Goal: Transaction & Acquisition: Purchase product/service

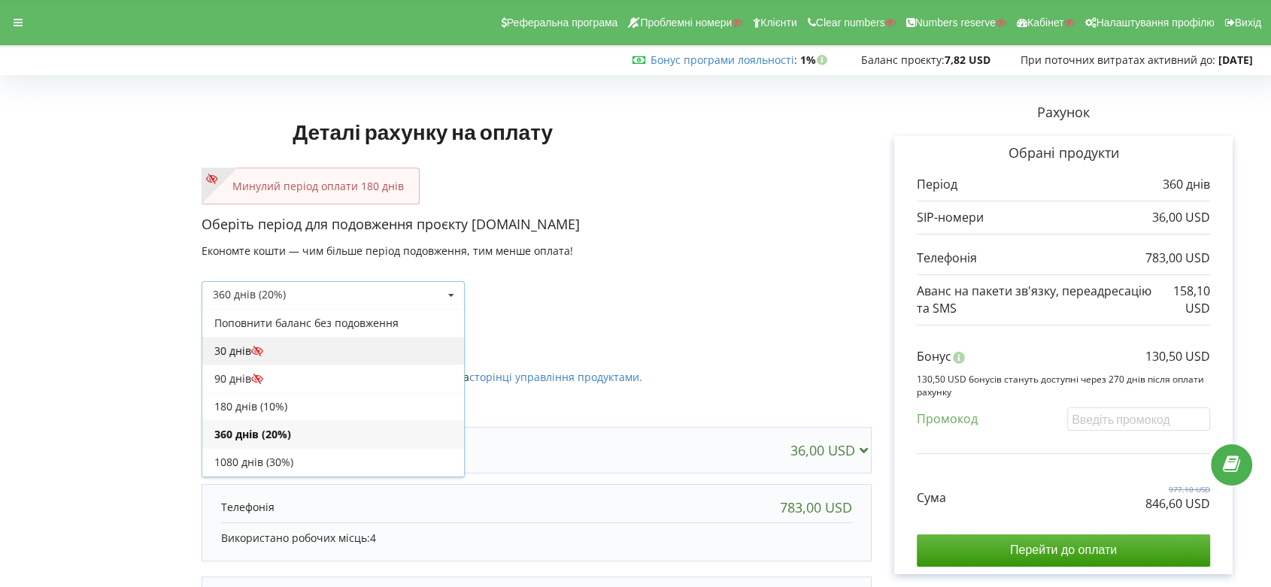
scroll to position [26, 0]
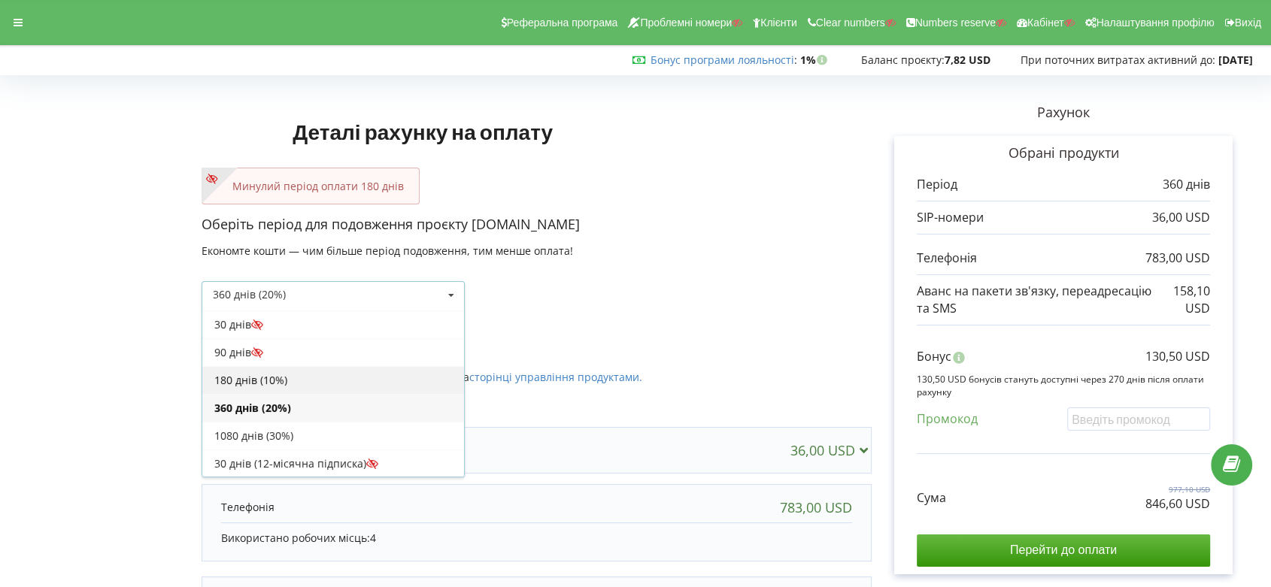
click at [355, 372] on div "180 днів (10%)" at bounding box center [333, 380] width 262 height 28
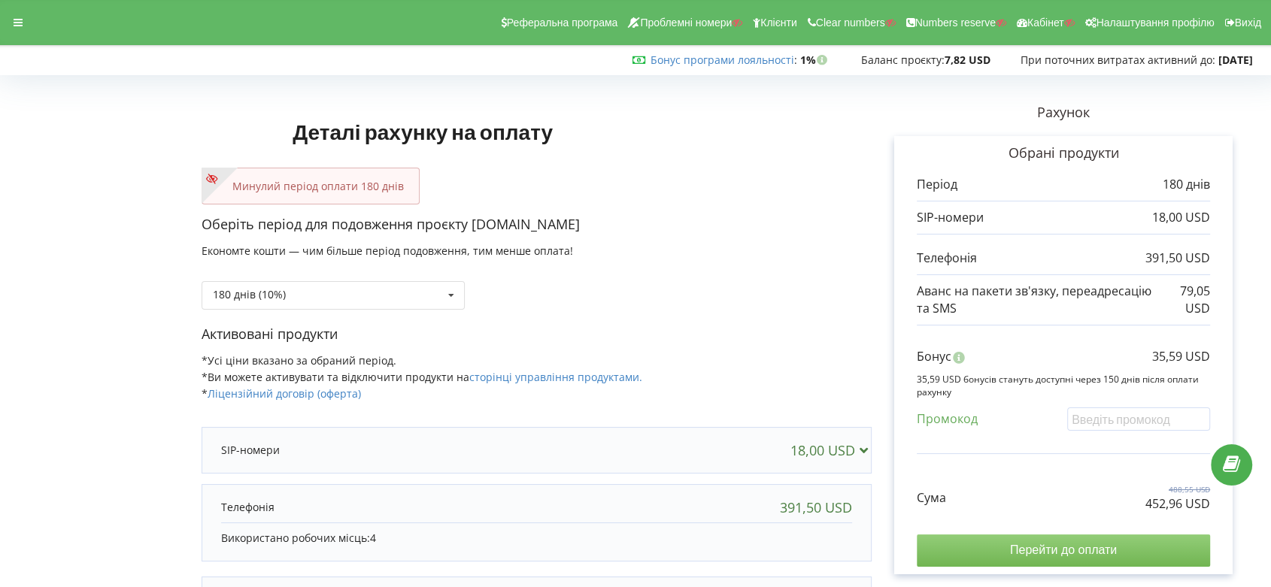
click at [1067, 545] on input "Перейти до оплати" at bounding box center [1063, 551] width 293 height 32
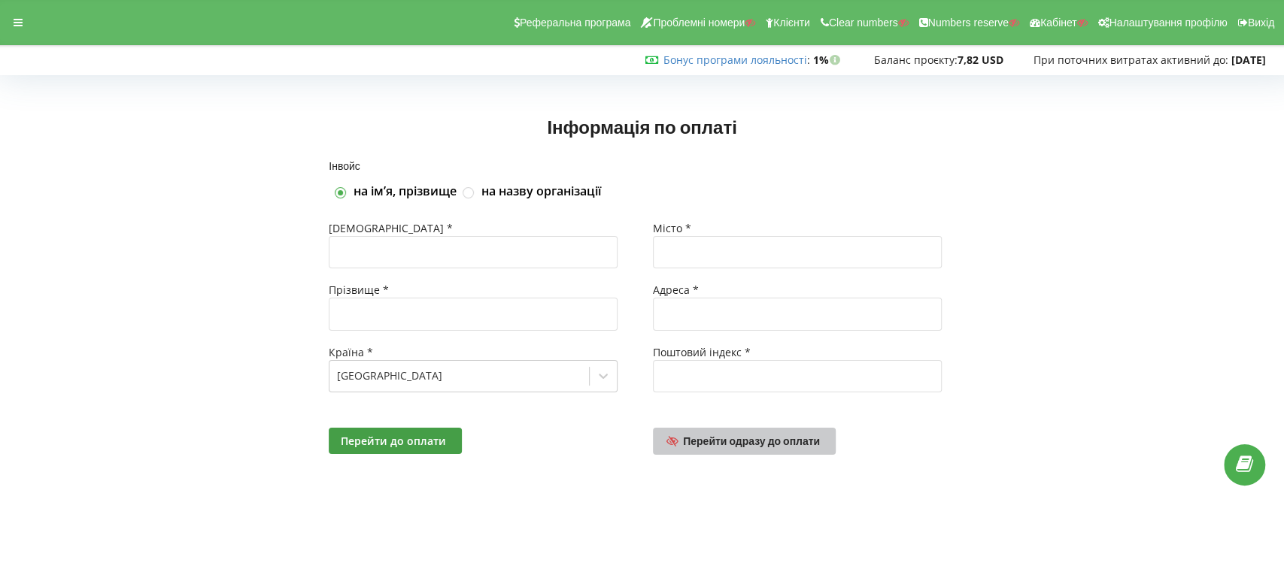
drag, startPoint x: 735, startPoint y: 442, endPoint x: 759, endPoint y: 442, distance: 24.1
click at [736, 442] on span "Перейти одразу до оплати" at bounding box center [751, 441] width 137 height 13
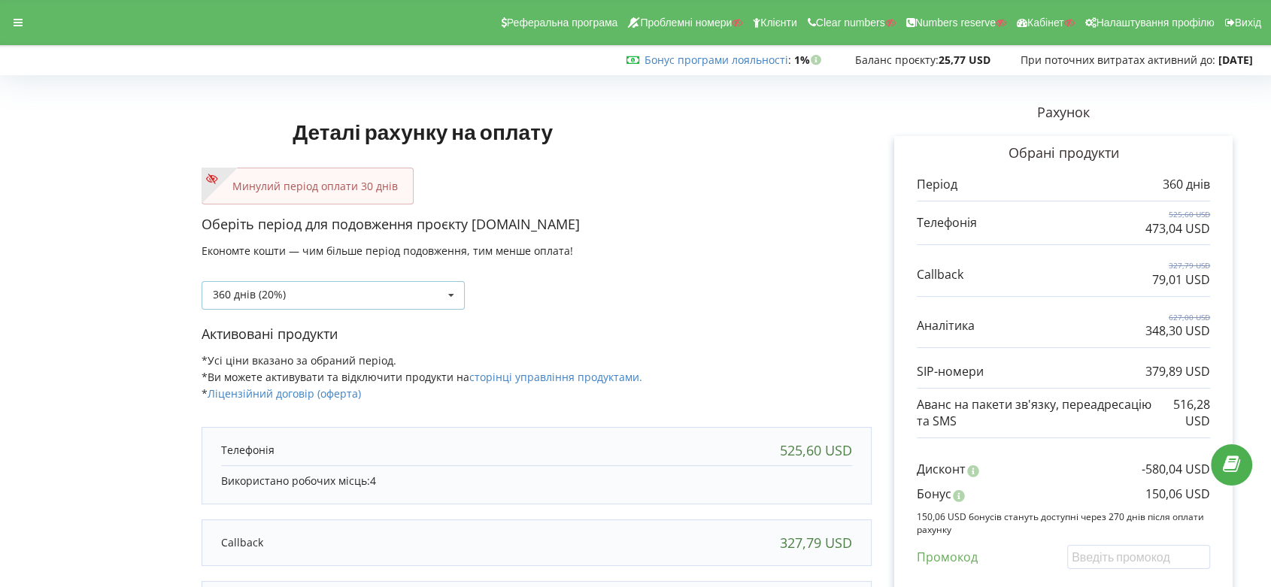
click at [445, 297] on icon at bounding box center [451, 296] width 23 height 28
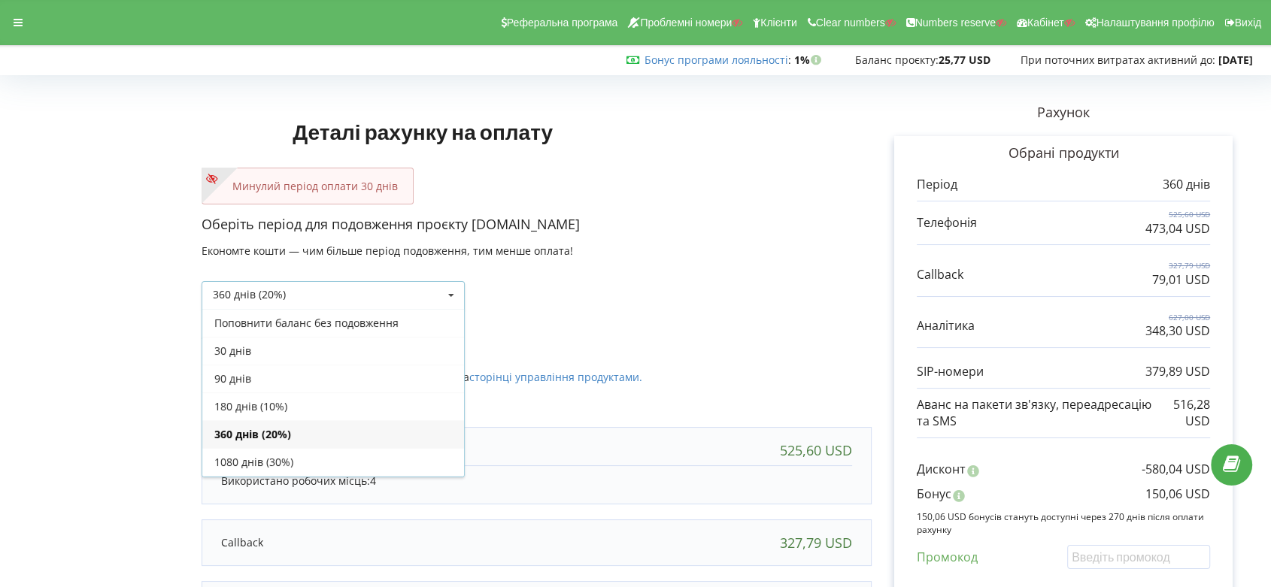
scroll to position [26, 0]
click at [410, 318] on div "30 днів" at bounding box center [333, 325] width 262 height 28
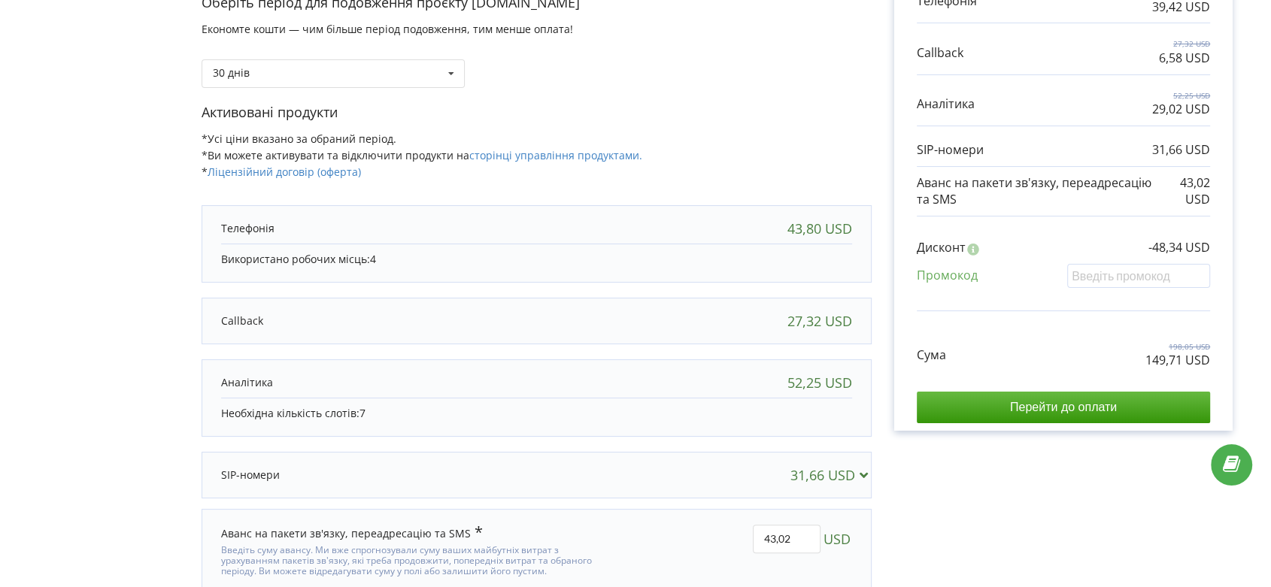
scroll to position [250, 0]
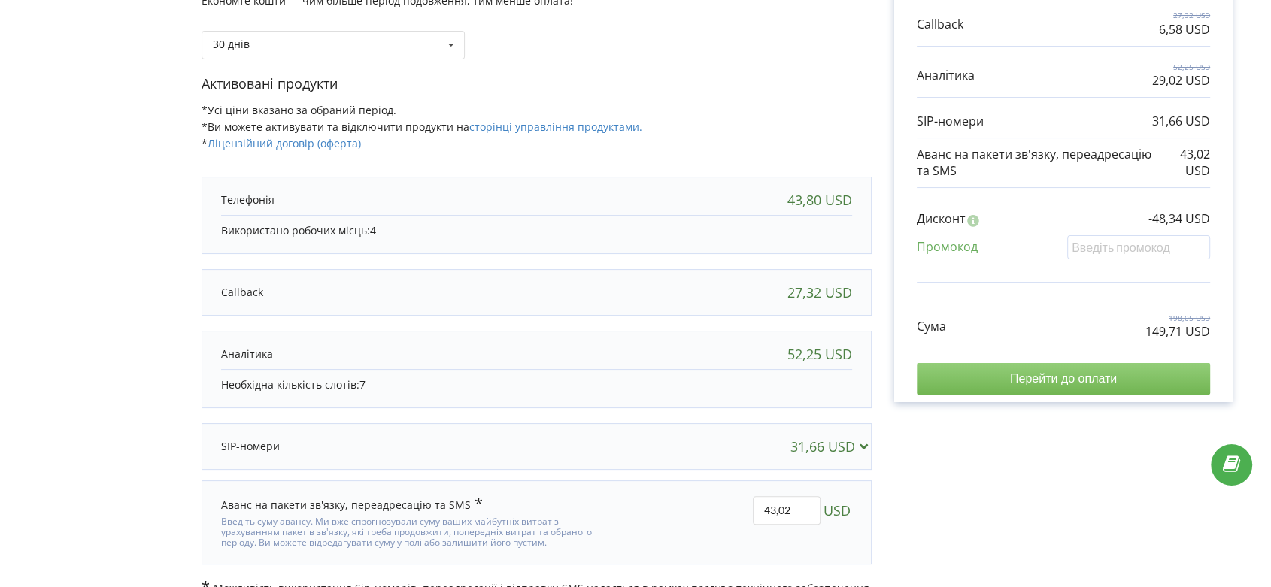
click at [1062, 381] on input "Перейти до оплати" at bounding box center [1063, 379] width 293 height 32
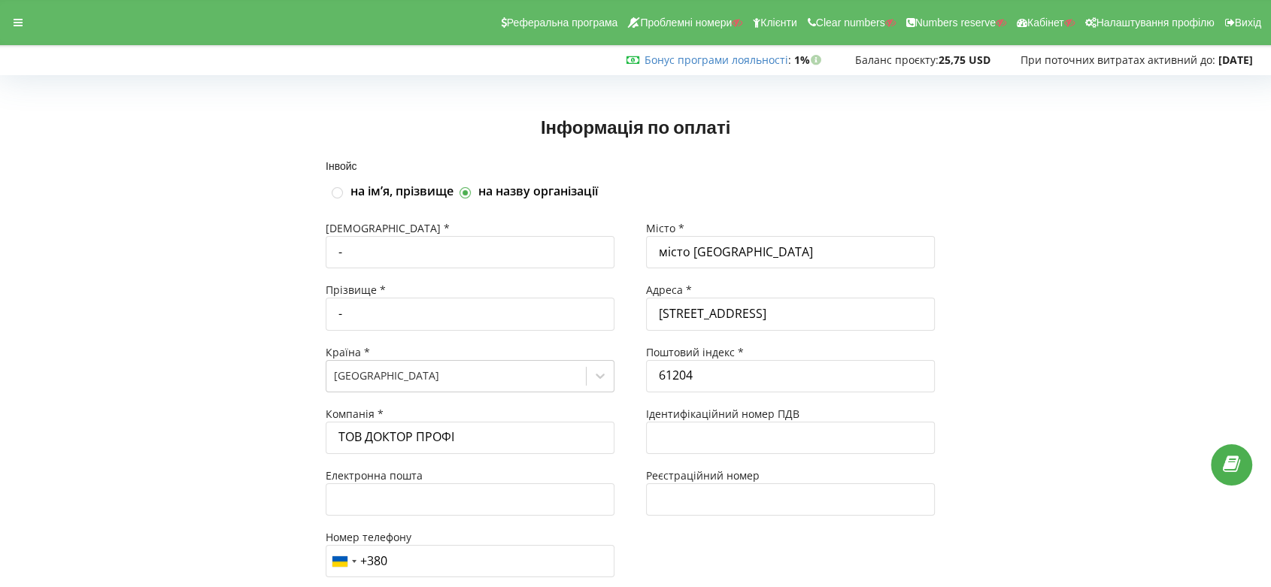
scroll to position [105, 0]
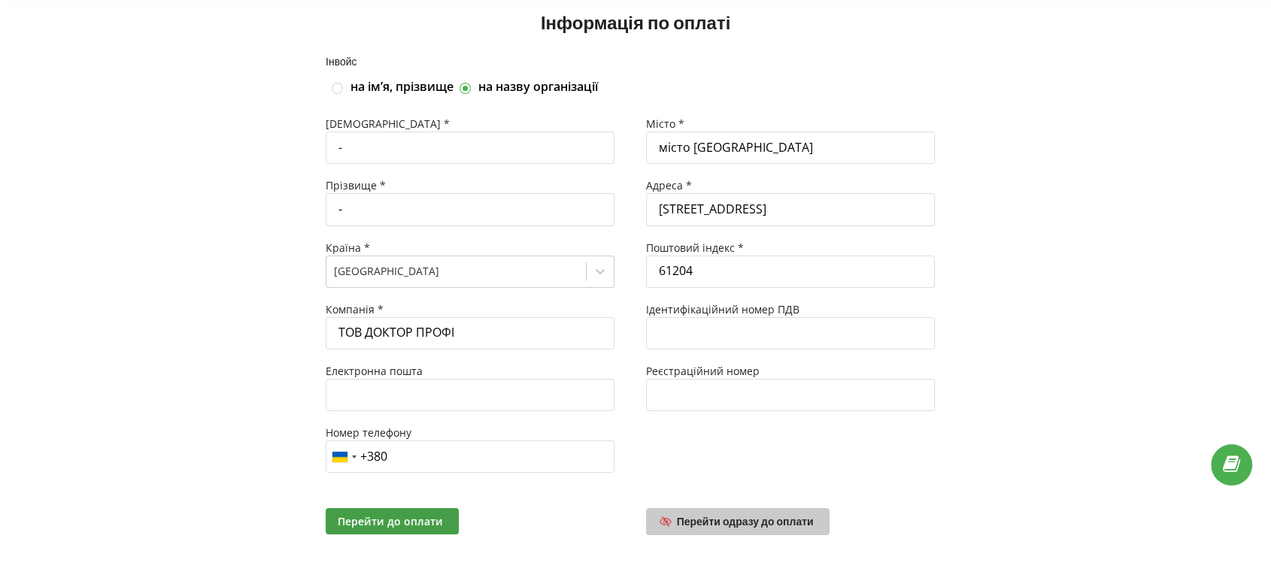
click at [746, 521] on span "Перейти одразу до оплати" at bounding box center [745, 521] width 137 height 13
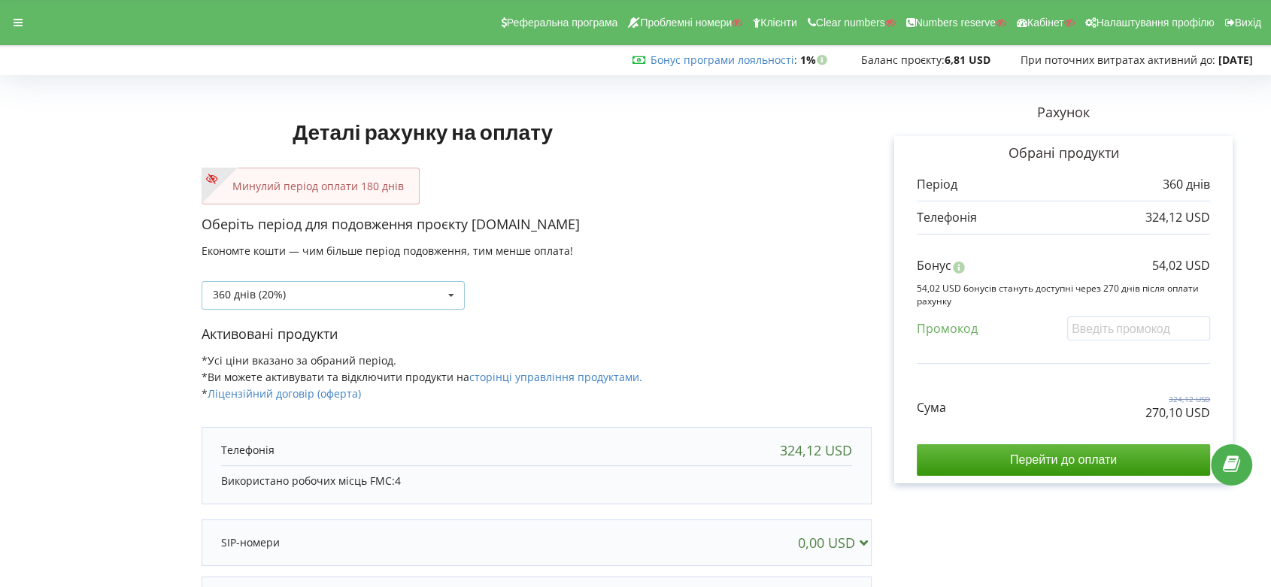
click at [448, 293] on icon at bounding box center [451, 296] width 23 height 28
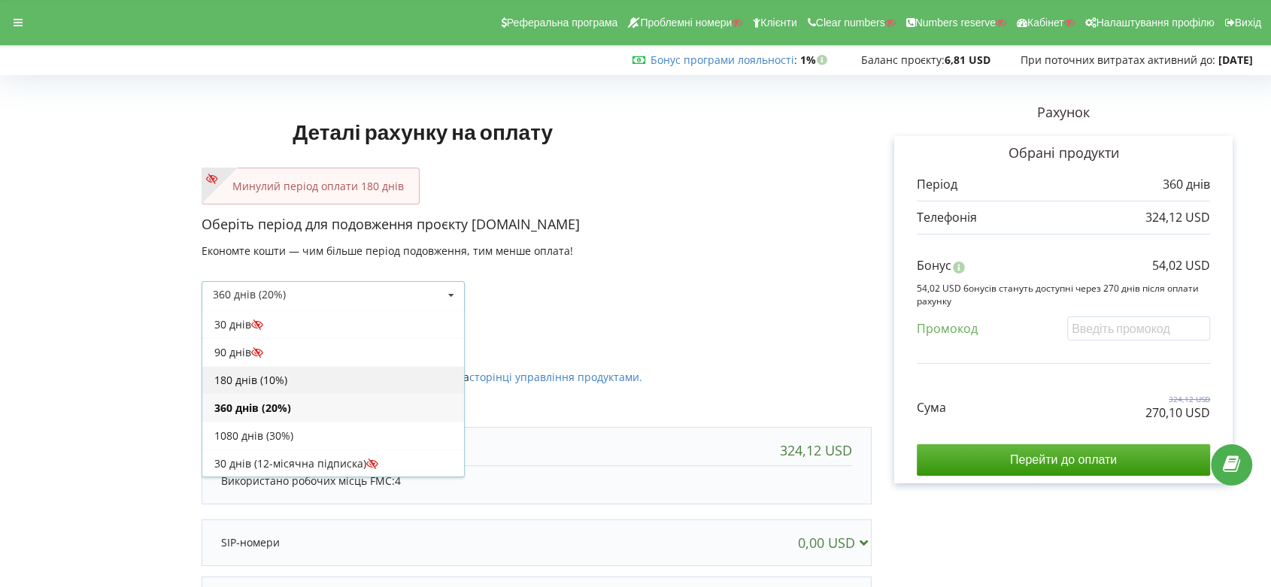
click at [399, 374] on div "180 днів (10%)" at bounding box center [333, 380] width 262 height 28
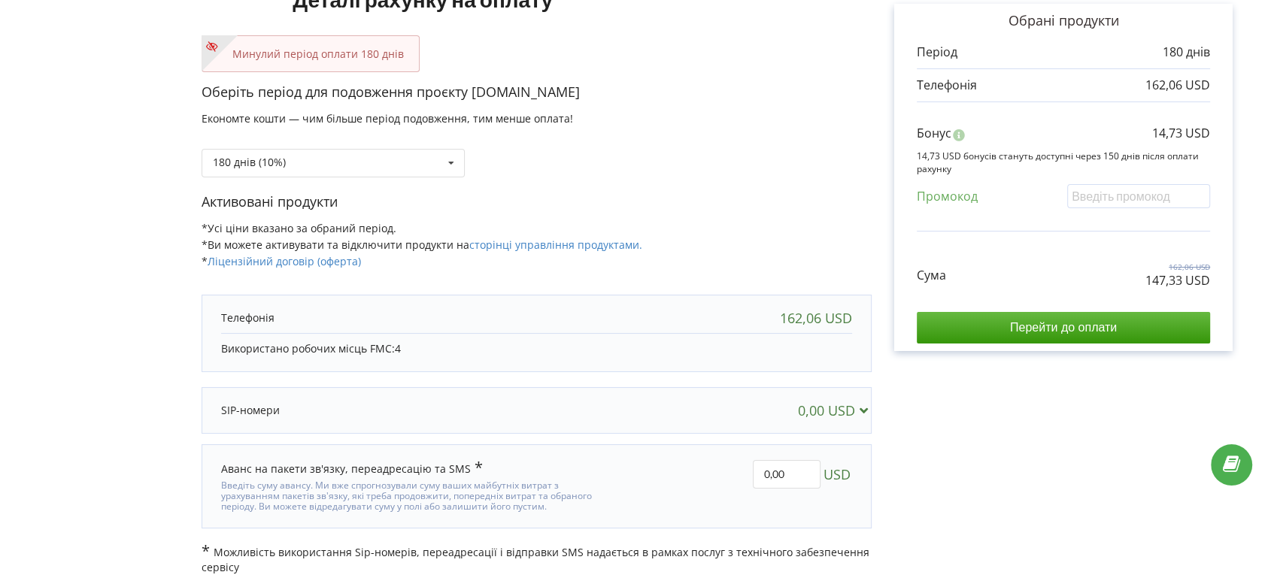
scroll to position [134, 0]
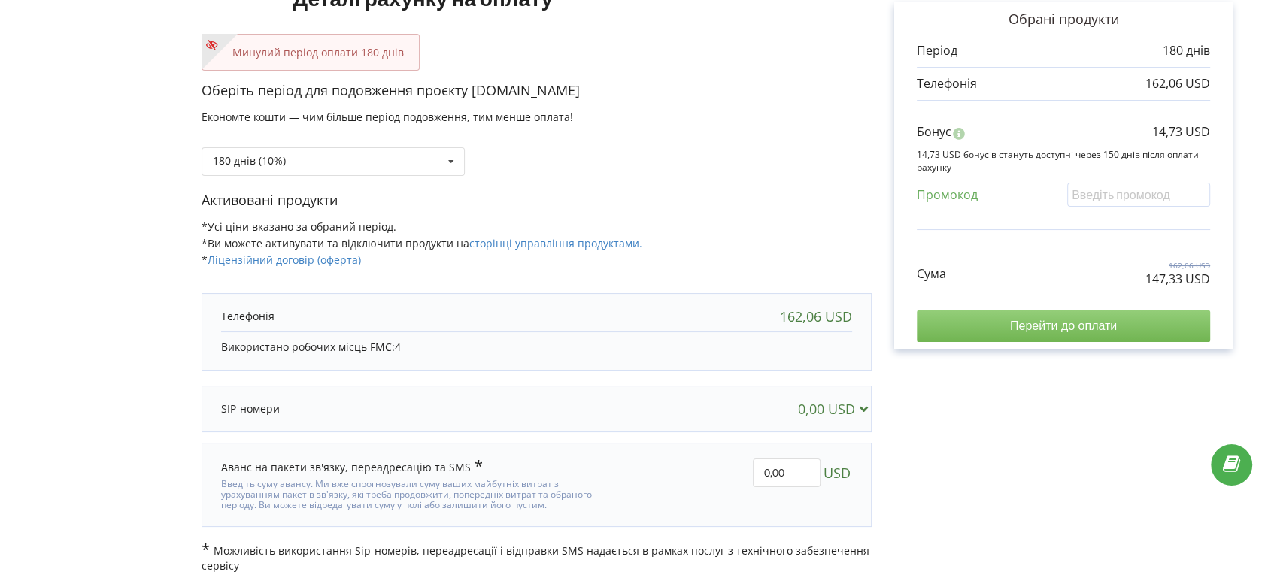
click at [1035, 329] on input "Перейти до оплати" at bounding box center [1063, 327] width 293 height 32
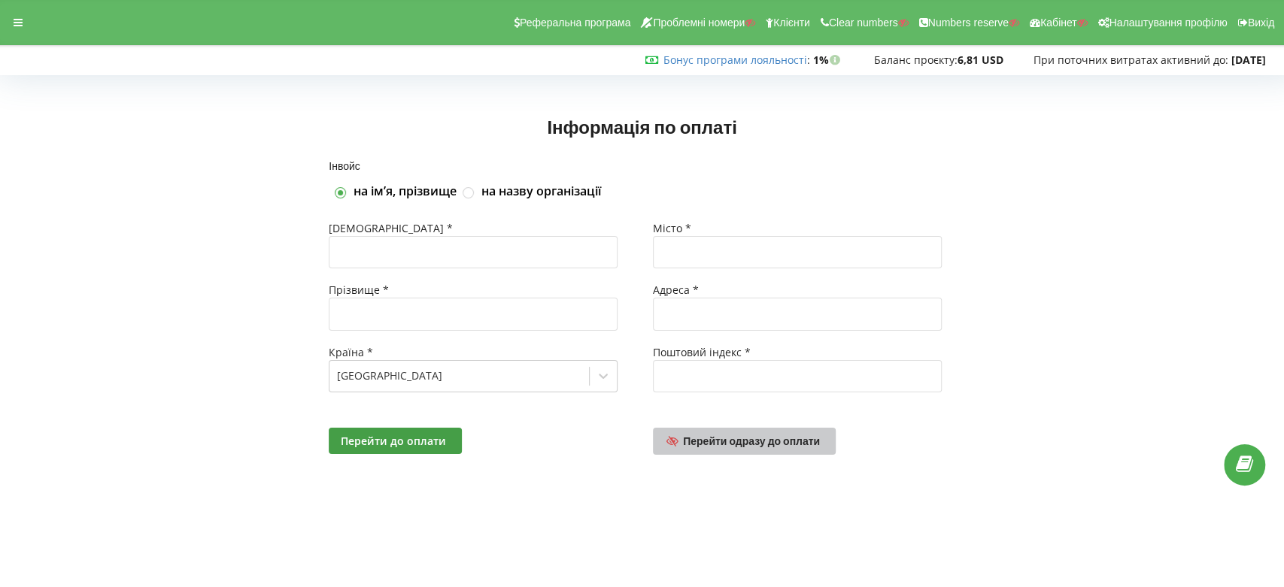
click at [756, 432] on link "Перейти одразу до оплати" at bounding box center [745, 441] width 184 height 27
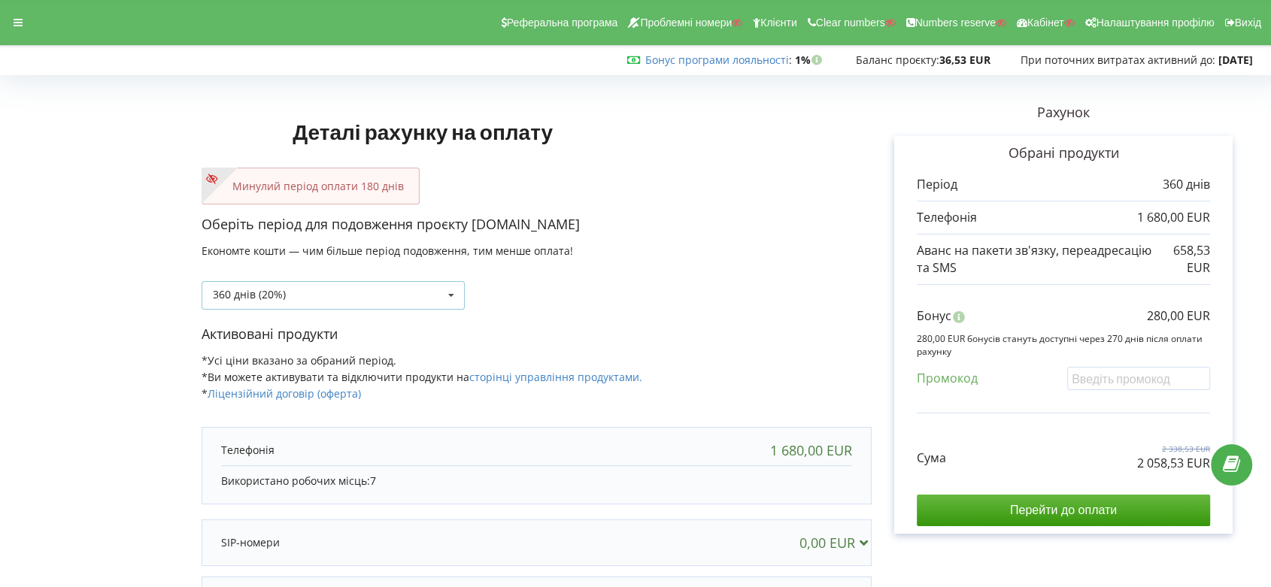
click at [454, 291] on icon at bounding box center [451, 296] width 23 height 28
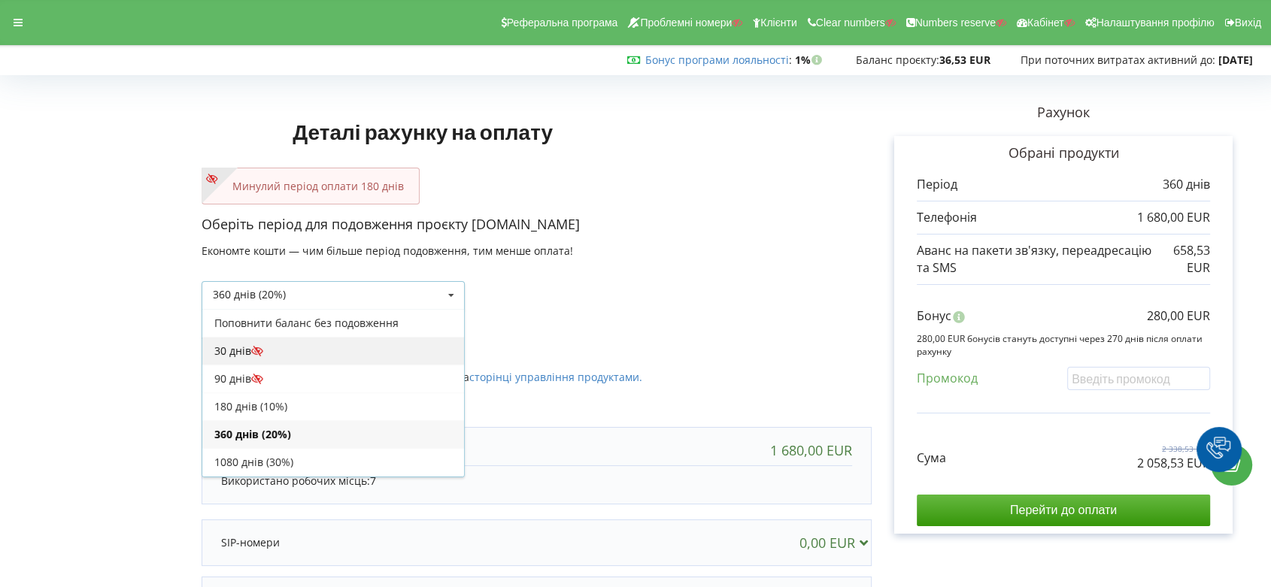
scroll to position [26, 0]
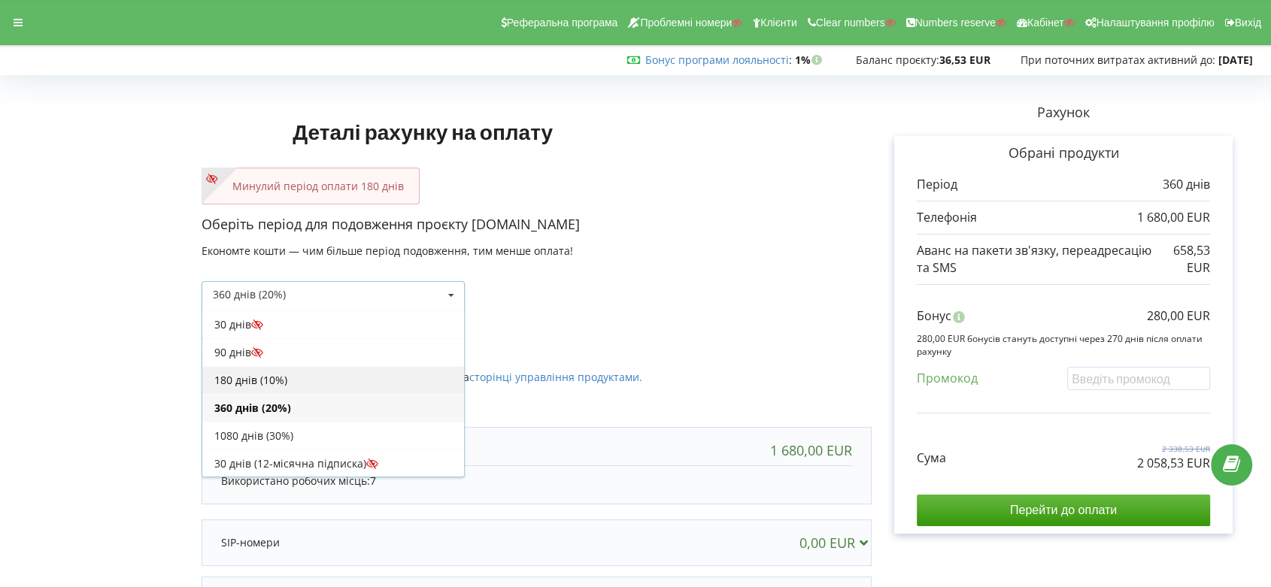
click at [371, 383] on div "180 днів (10%)" at bounding box center [333, 380] width 262 height 28
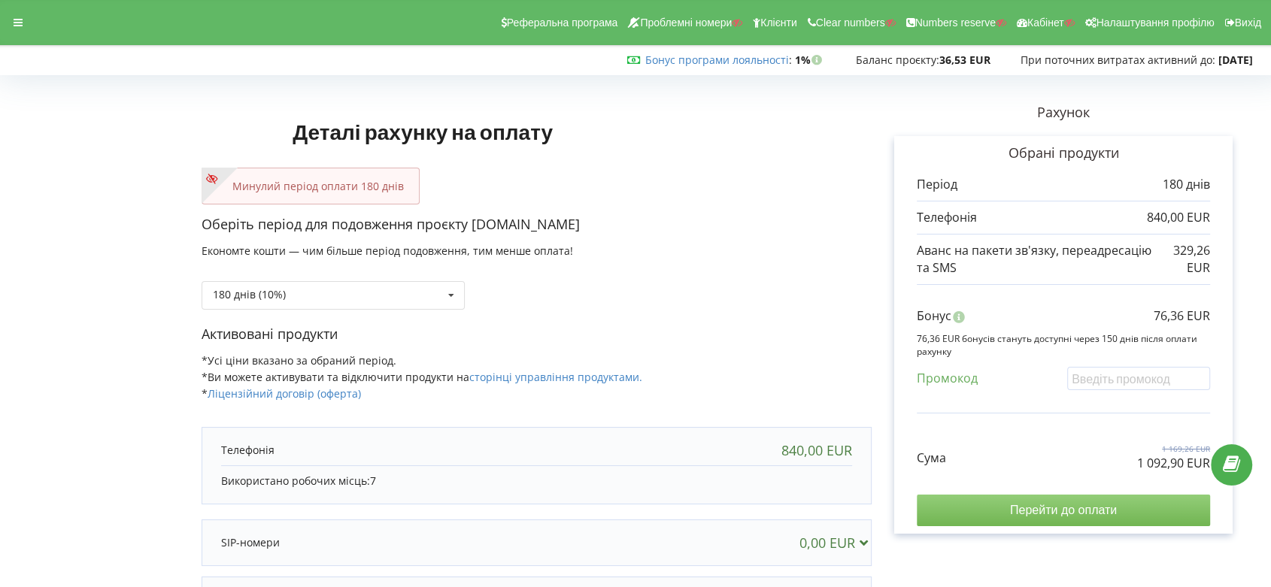
click at [1066, 511] on input "Перейти до оплати" at bounding box center [1063, 511] width 293 height 32
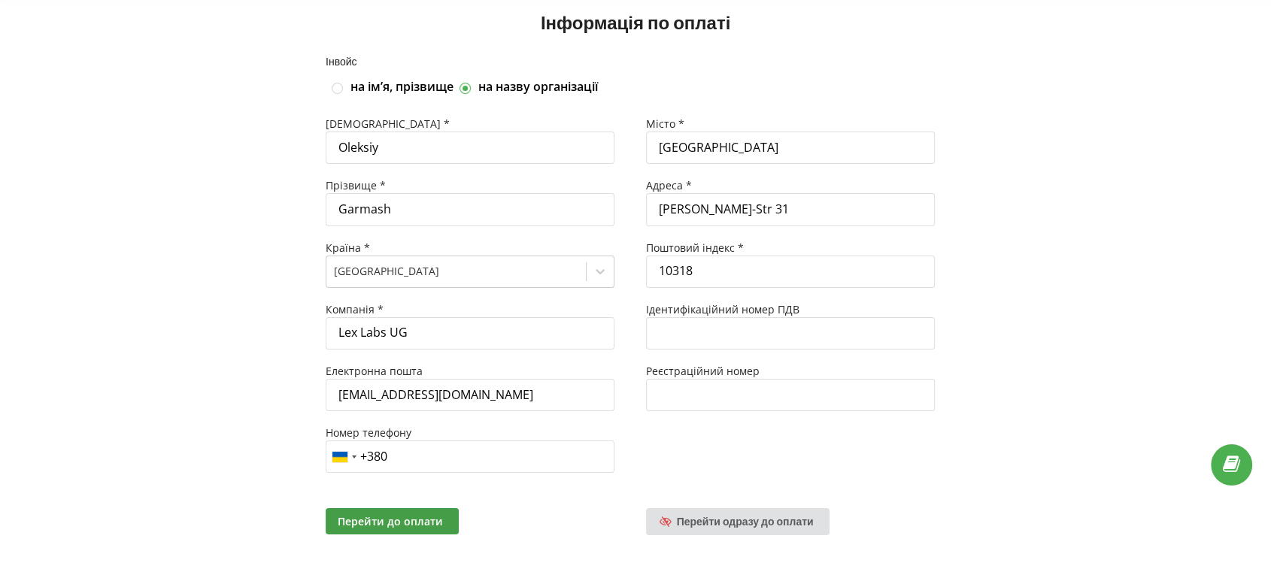
scroll to position [105, 0]
click at [751, 530] on link "Перейти одразу до оплати" at bounding box center [738, 521] width 184 height 27
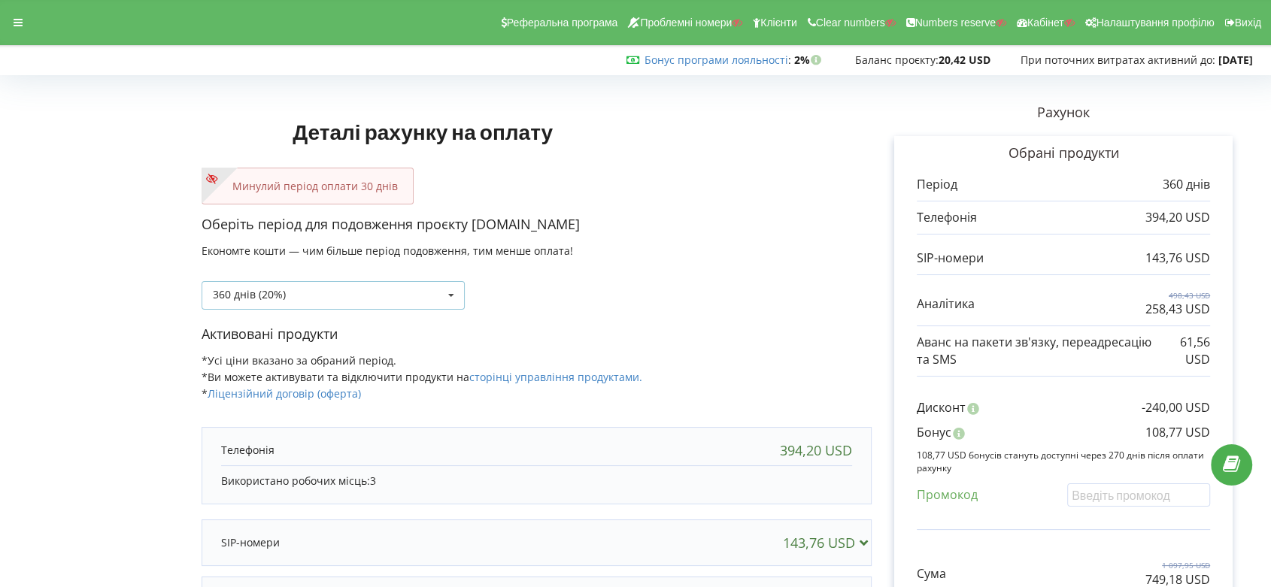
click at [451, 295] on icon at bounding box center [451, 296] width 23 height 28
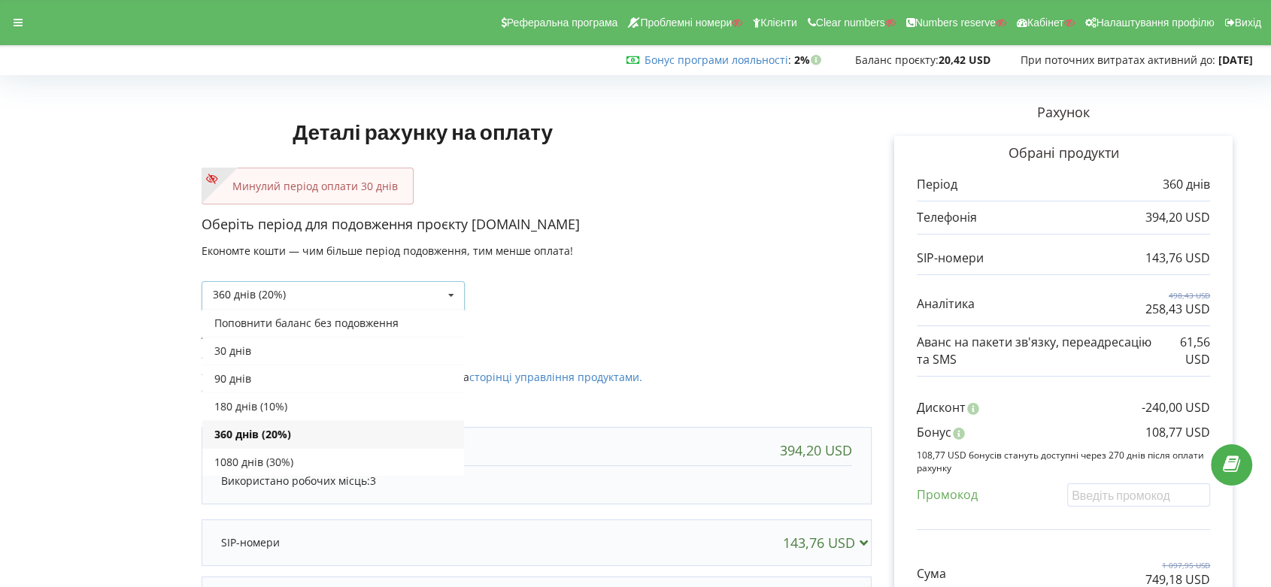
scroll to position [26, 0]
click at [396, 324] on div "30 днів" at bounding box center [333, 325] width 262 height 28
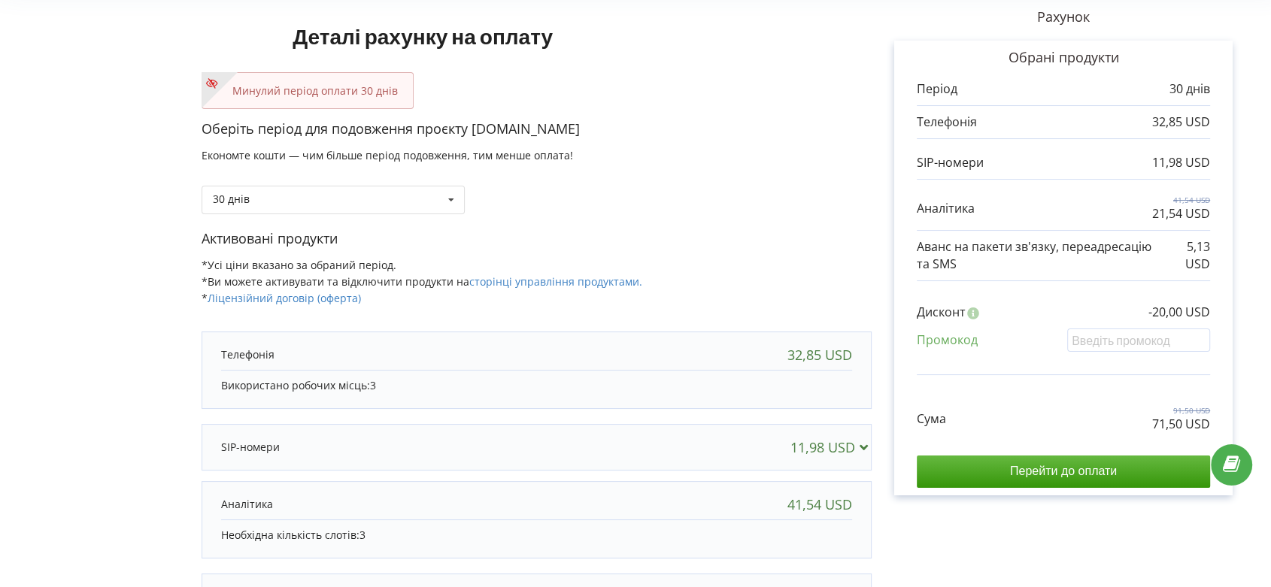
scroll to position [167, 0]
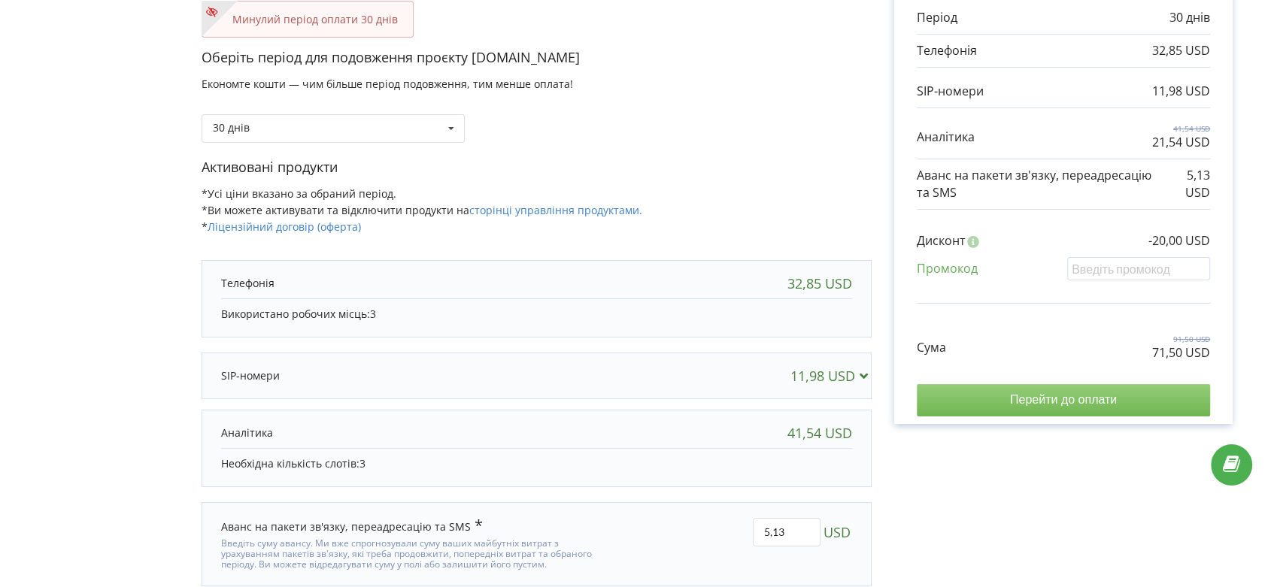
click at [1076, 402] on input "Перейти до оплати" at bounding box center [1063, 400] width 293 height 32
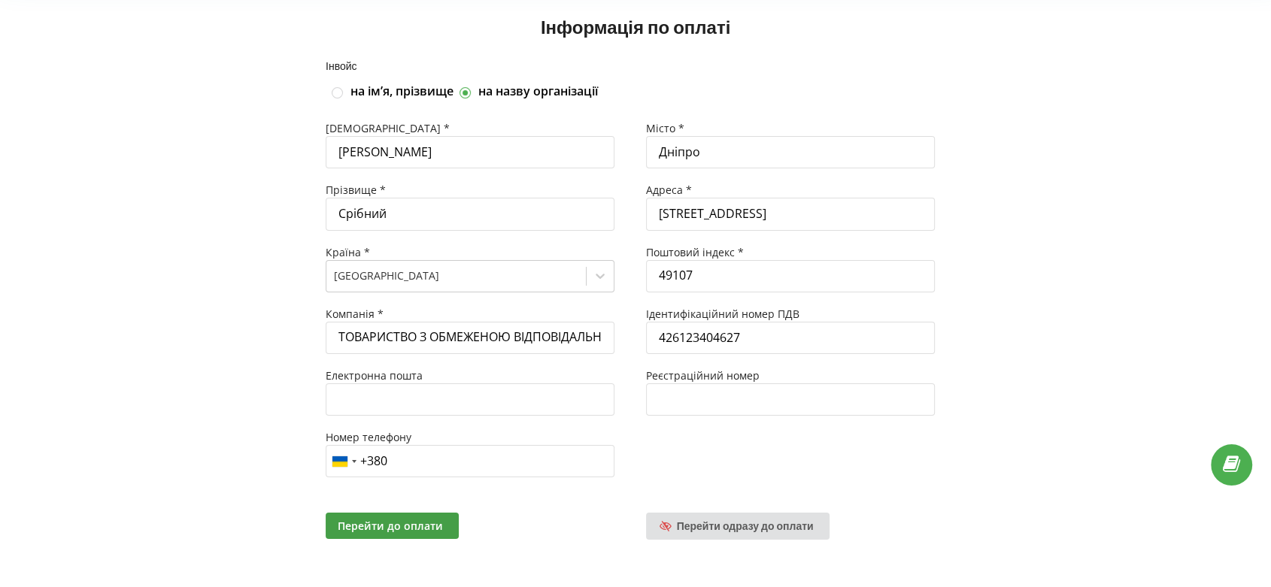
scroll to position [105, 0]
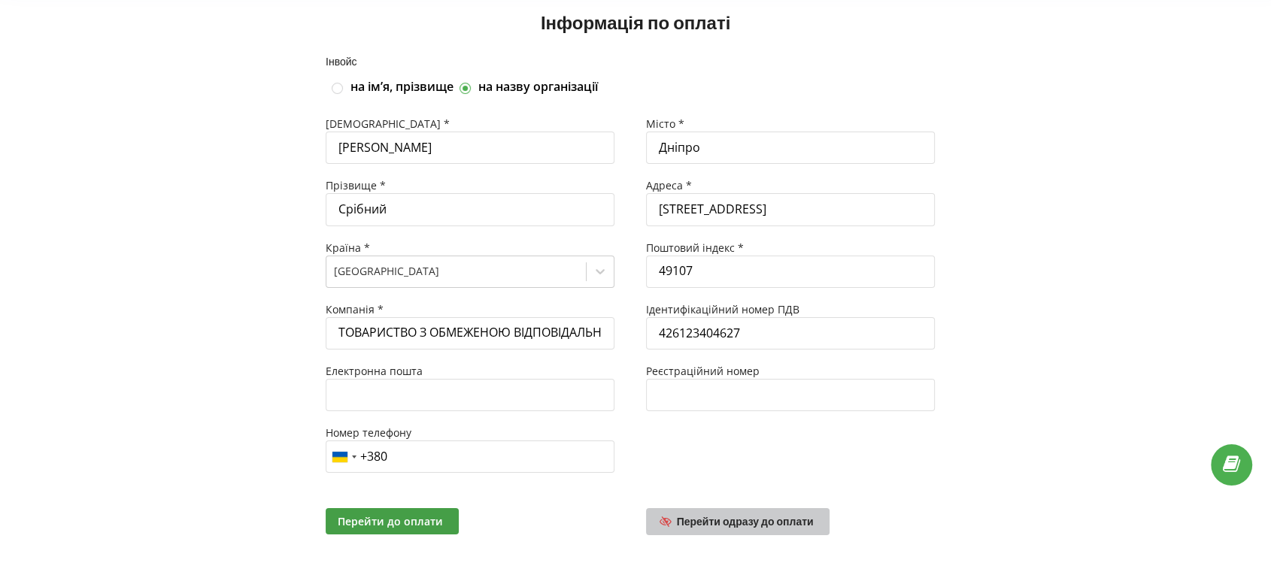
click at [752, 520] on span "Перейти одразу до оплати" at bounding box center [745, 521] width 137 height 13
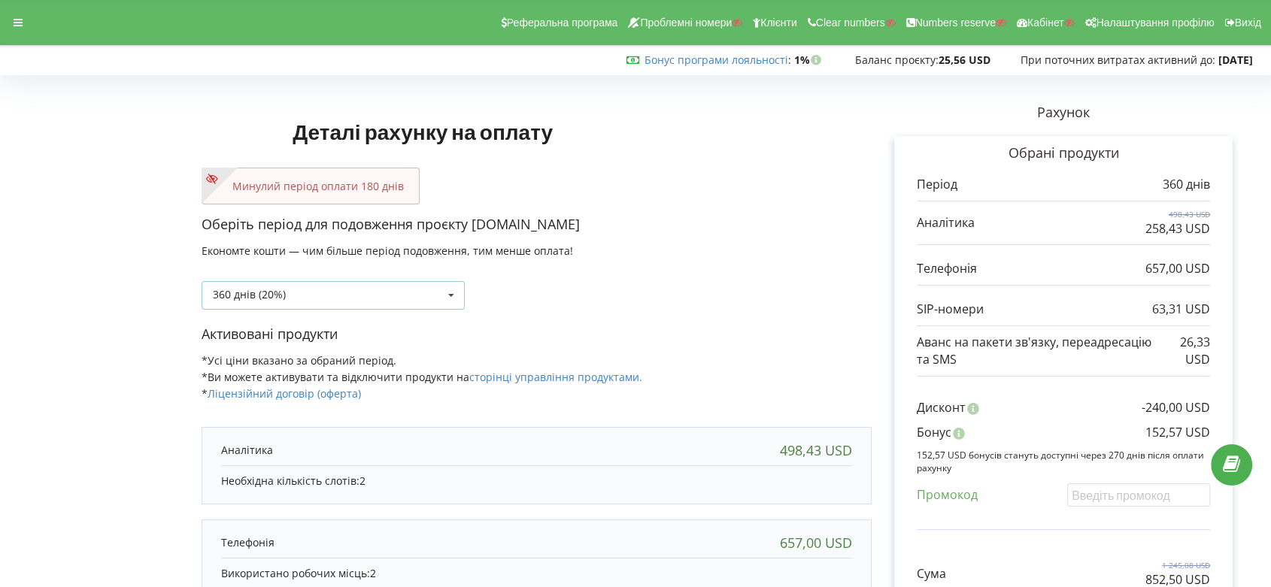
click at [451, 296] on icon at bounding box center [451, 296] width 23 height 28
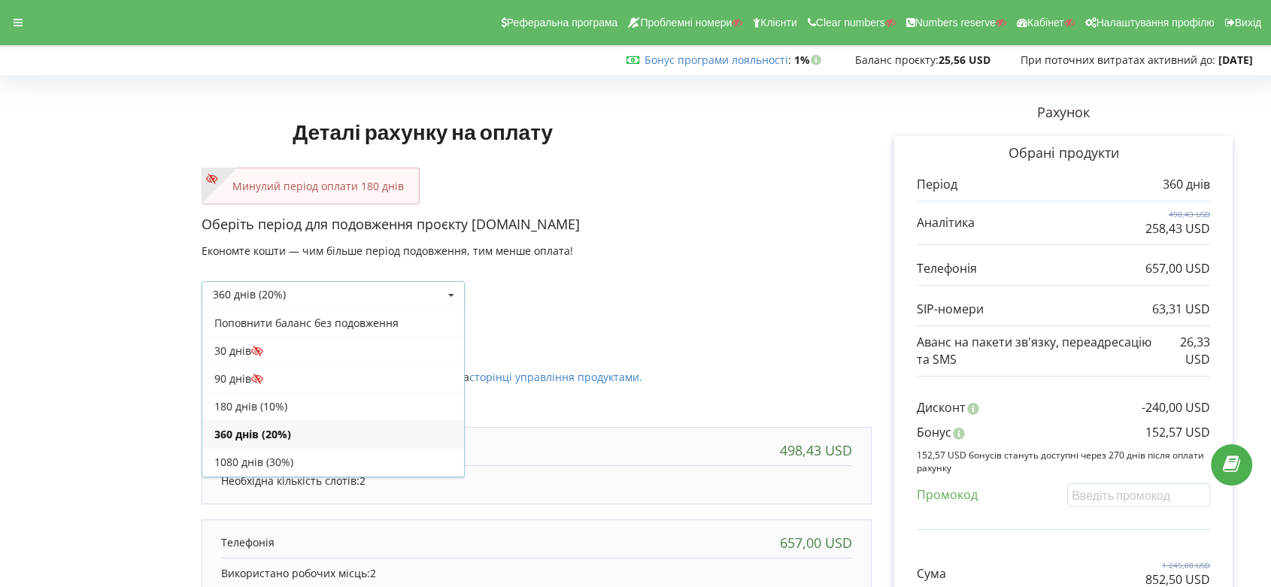
scroll to position [26, 0]
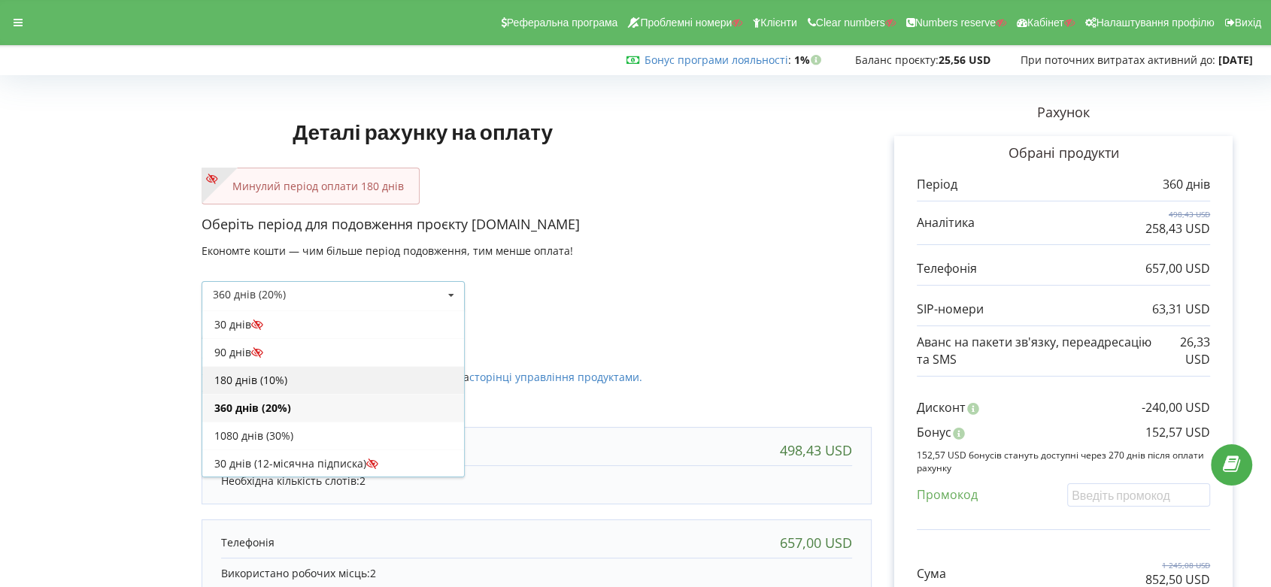
click at [381, 381] on div "180 днів (10%)" at bounding box center [333, 380] width 262 height 28
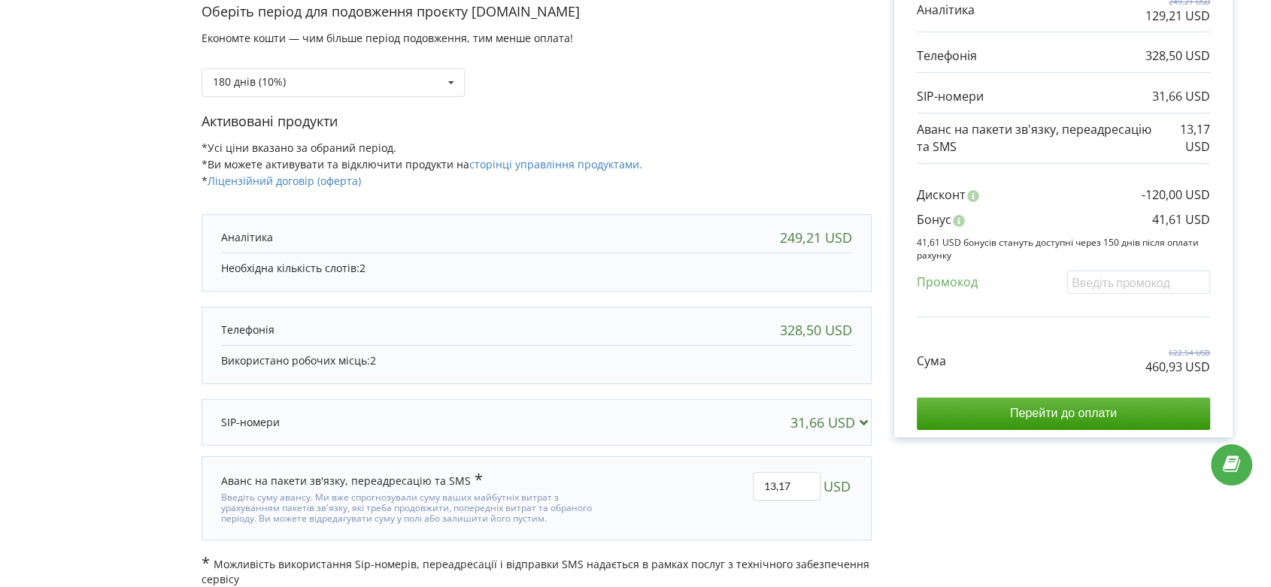
scroll to position [226, 0]
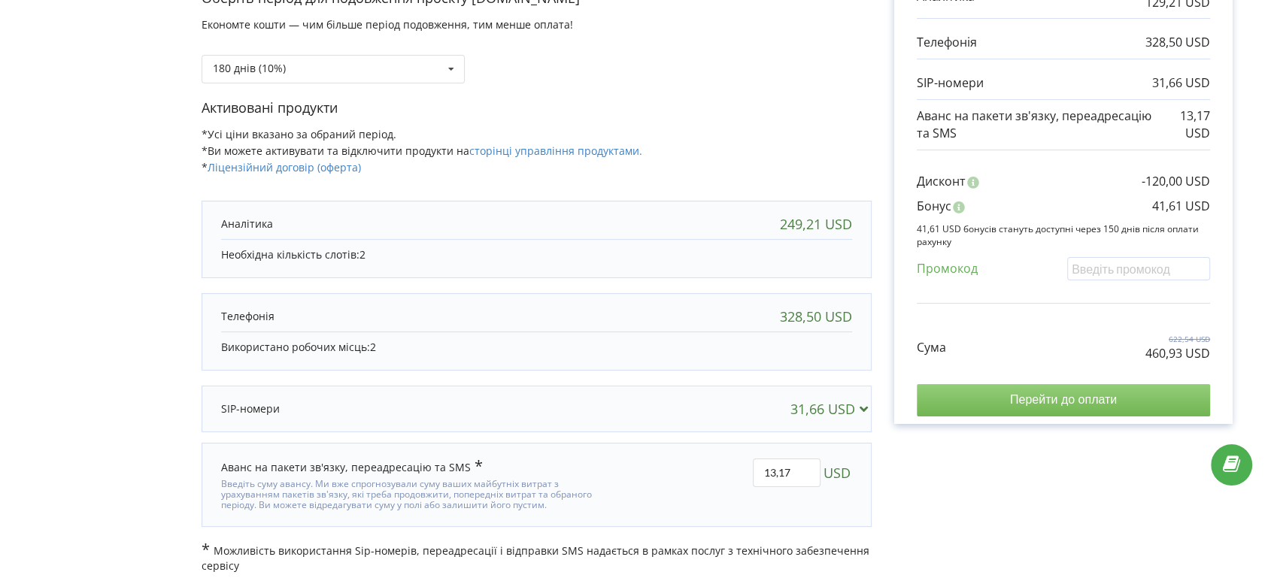
click at [1063, 399] on input "Перейти до оплати" at bounding box center [1063, 400] width 293 height 32
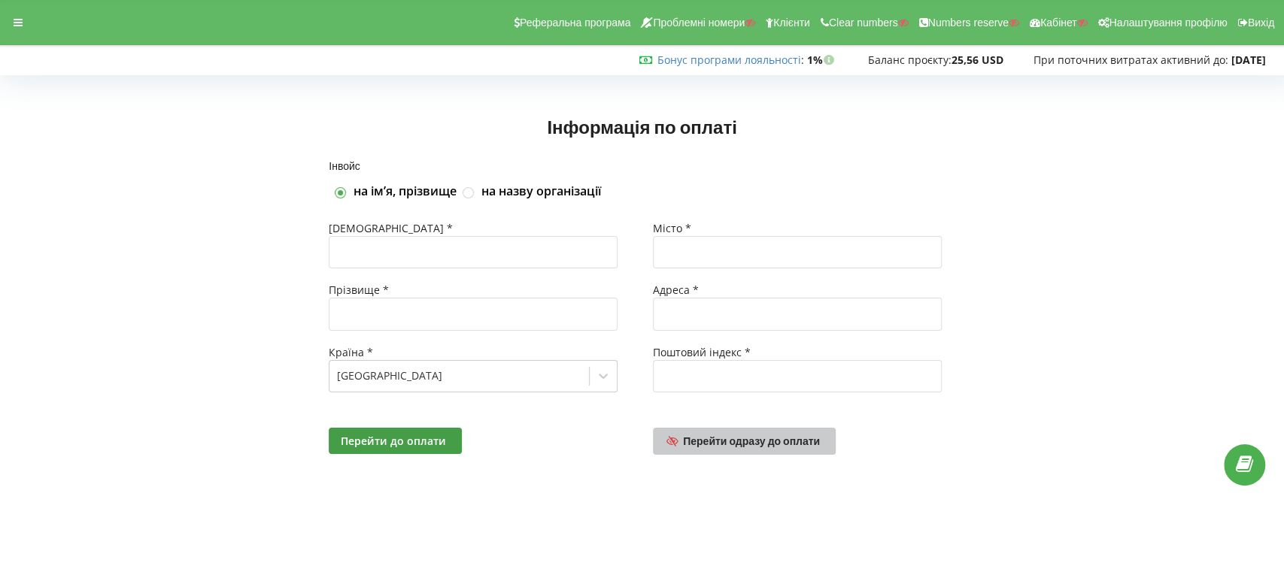
click at [754, 444] on span "Перейти одразу до оплати" at bounding box center [751, 441] width 137 height 13
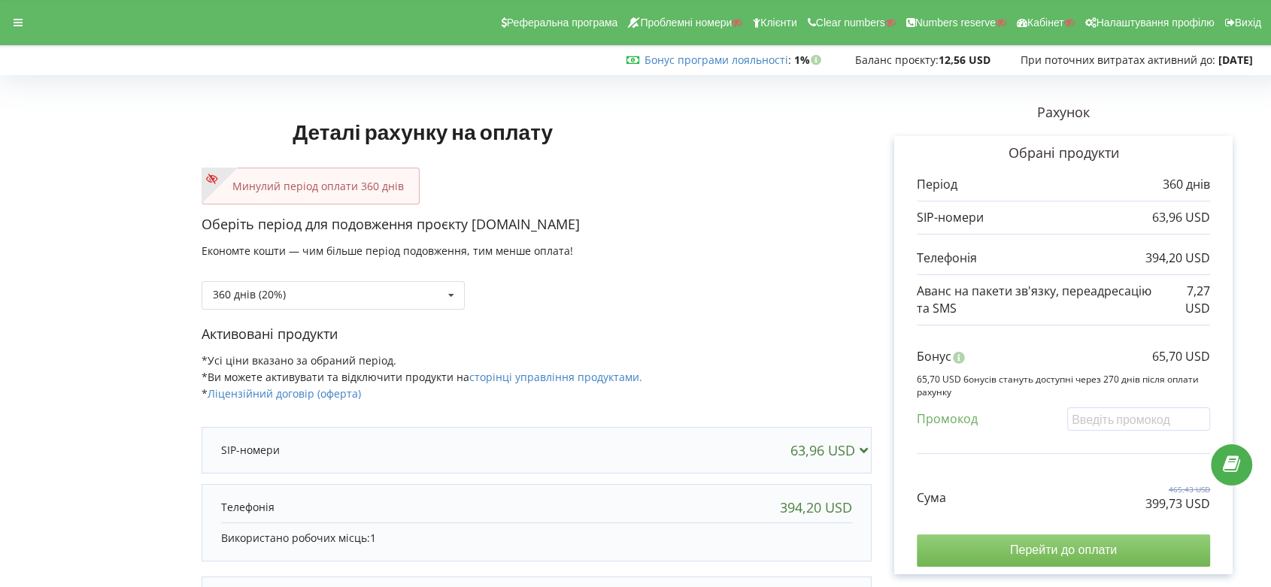
click at [1061, 548] on input "Перейти до оплати" at bounding box center [1063, 551] width 293 height 32
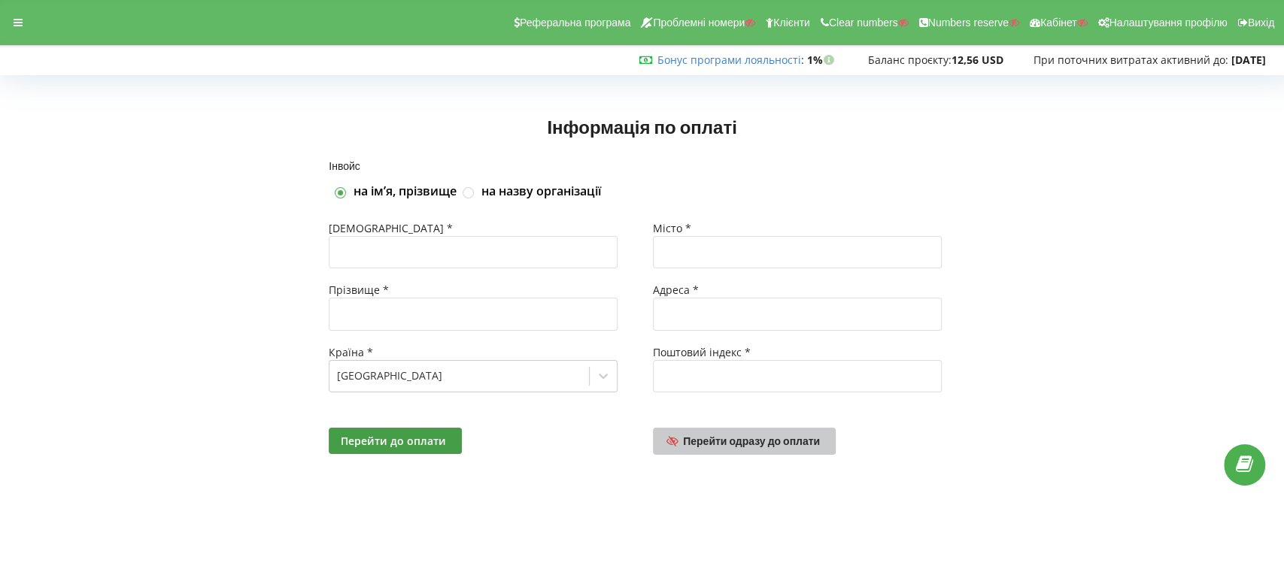
click at [750, 443] on span "Перейти одразу до оплати" at bounding box center [751, 441] width 137 height 13
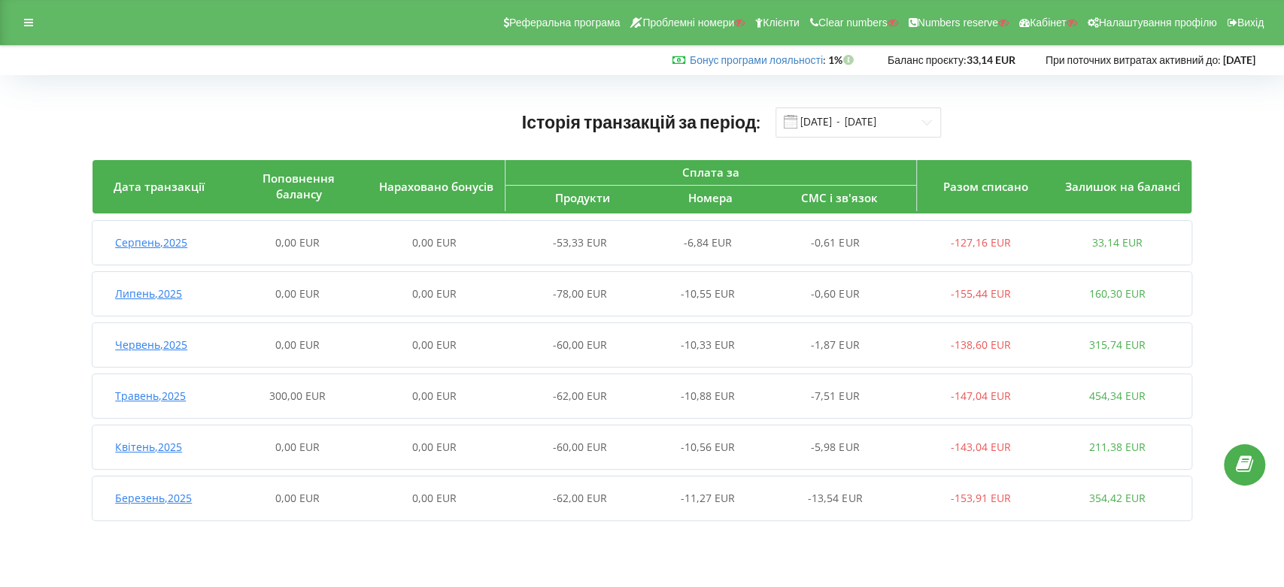
click at [162, 398] on span "Травень , 2025" at bounding box center [150, 396] width 71 height 14
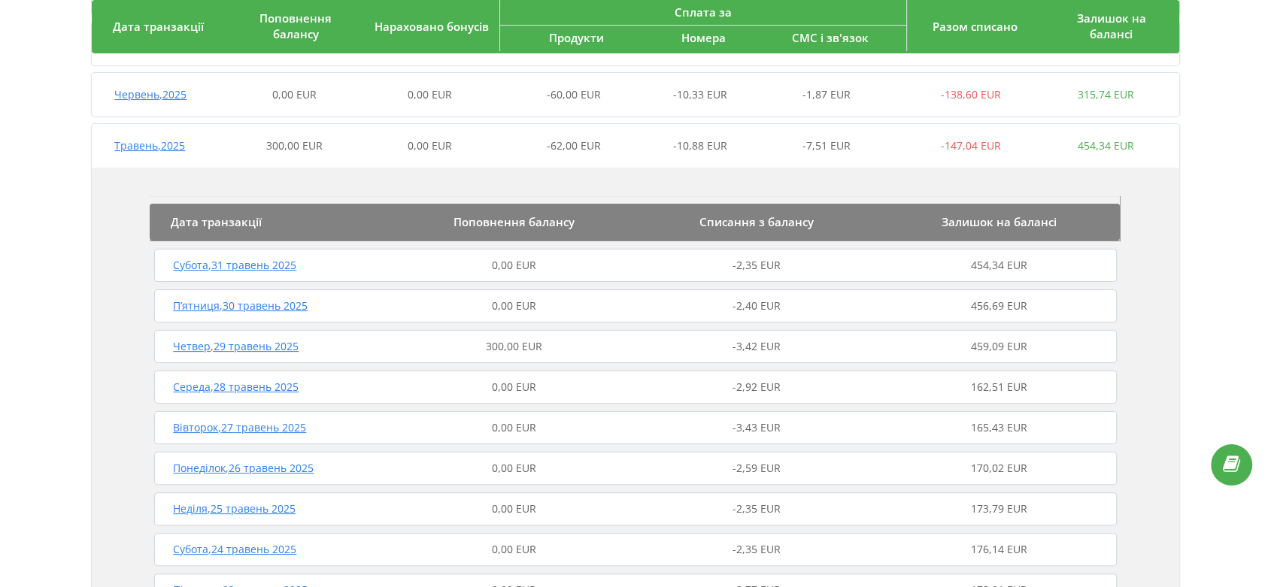
scroll to position [417, 0]
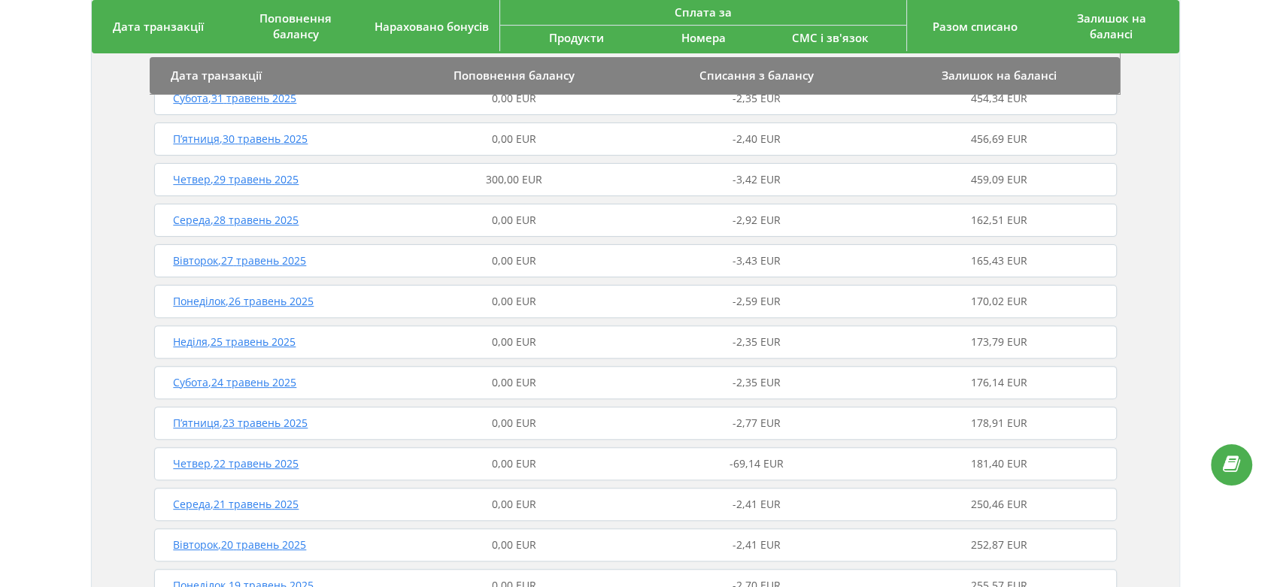
click at [266, 171] on div "Четвер , 29 травень 2025 300,00 EUR -3,42 EUR 459,09 EUR" at bounding box center [635, 180] width 970 height 36
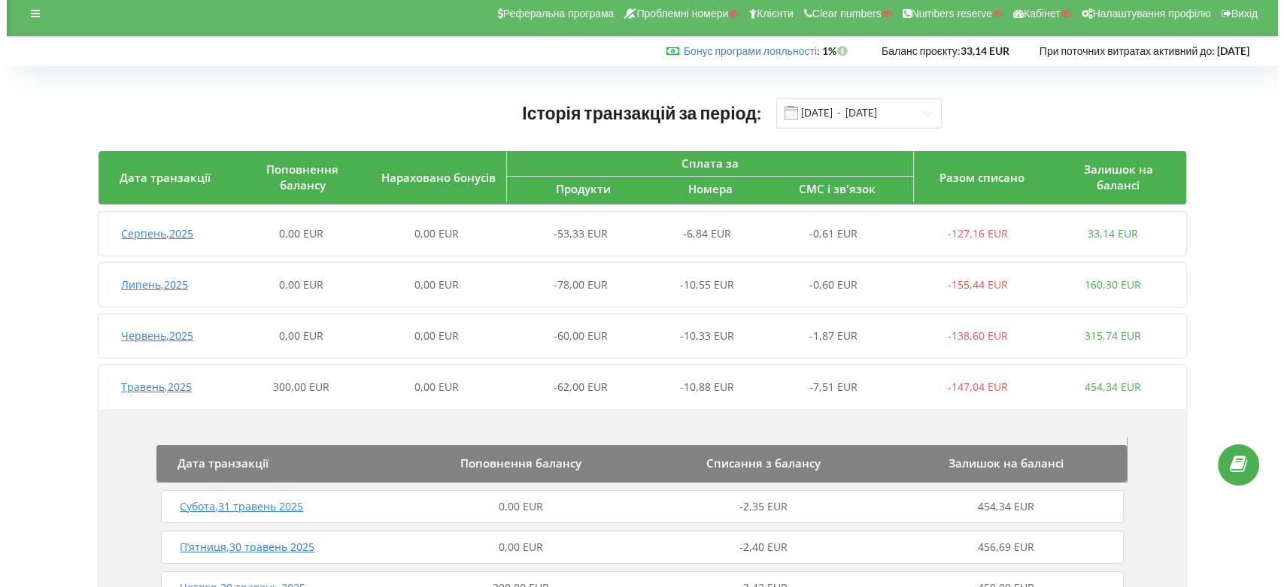
scroll to position [0, 0]
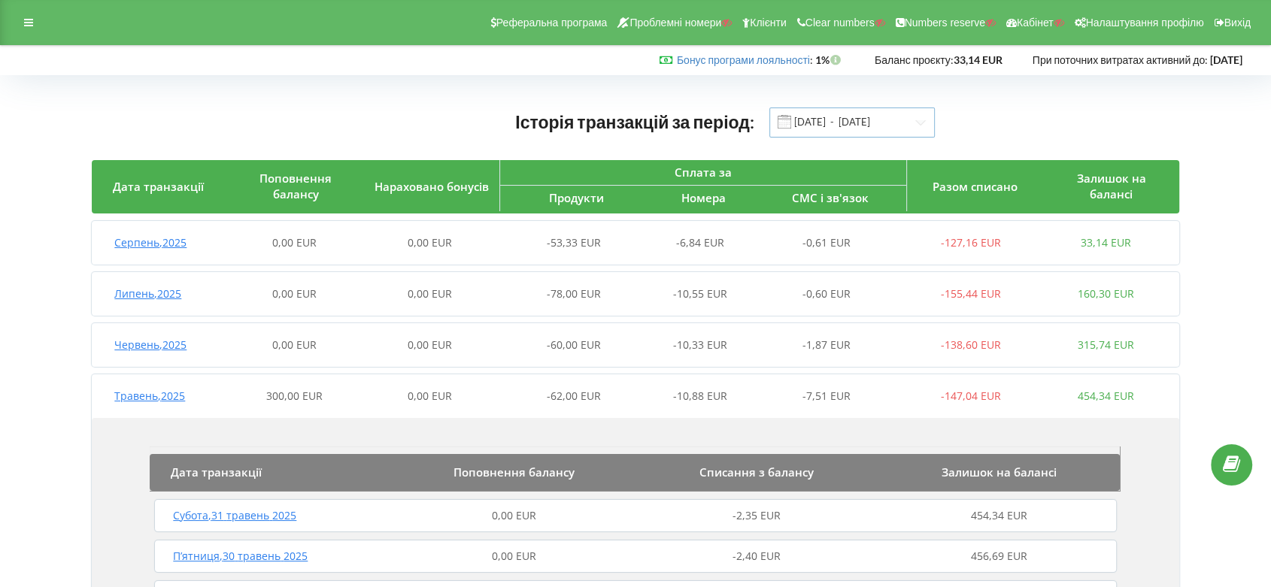
click at [817, 117] on input "01.03.2025 - 21.08.2025" at bounding box center [851, 123] width 165 height 30
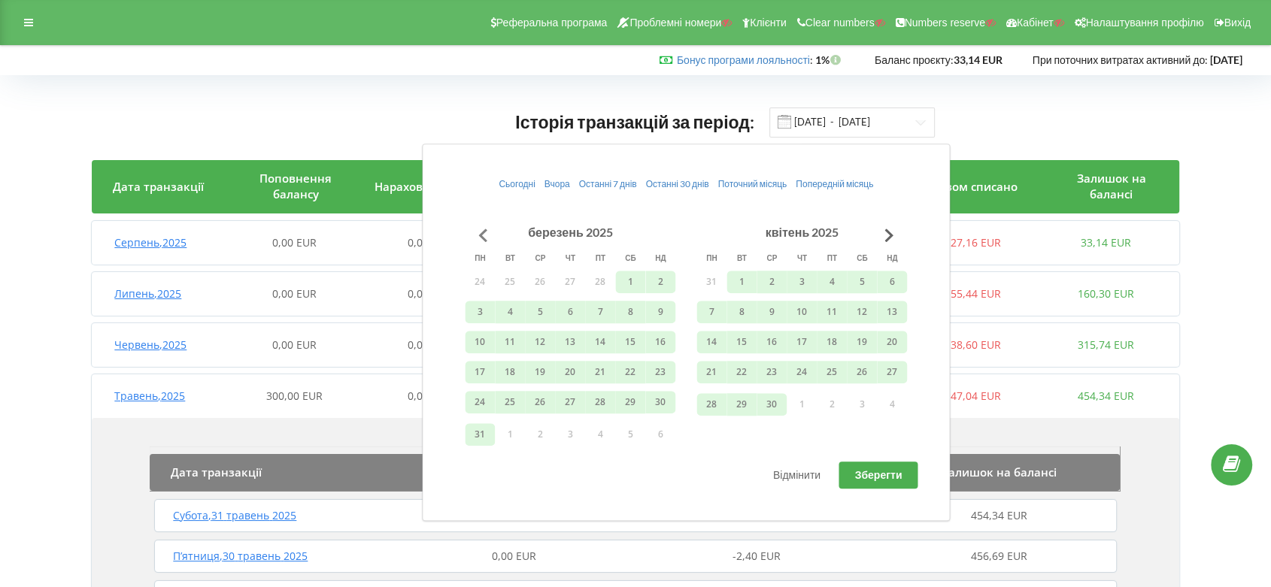
click at [489, 232] on button "Go to previous month" at bounding box center [483, 235] width 30 height 30
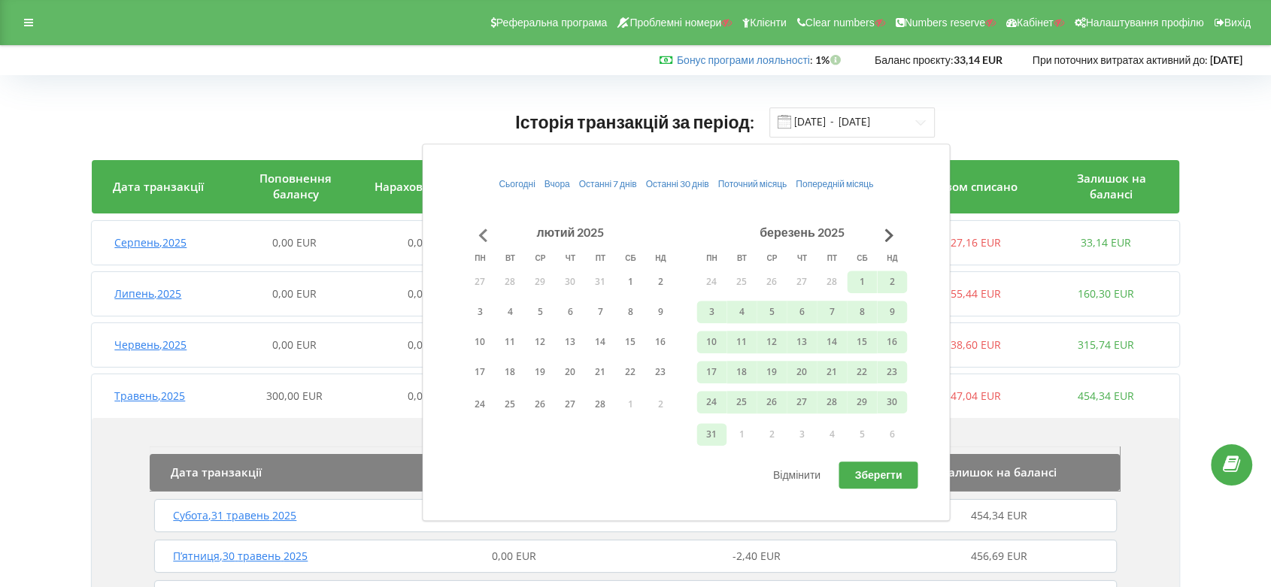
click at [487, 233] on button "Go to previous month" at bounding box center [483, 235] width 30 height 30
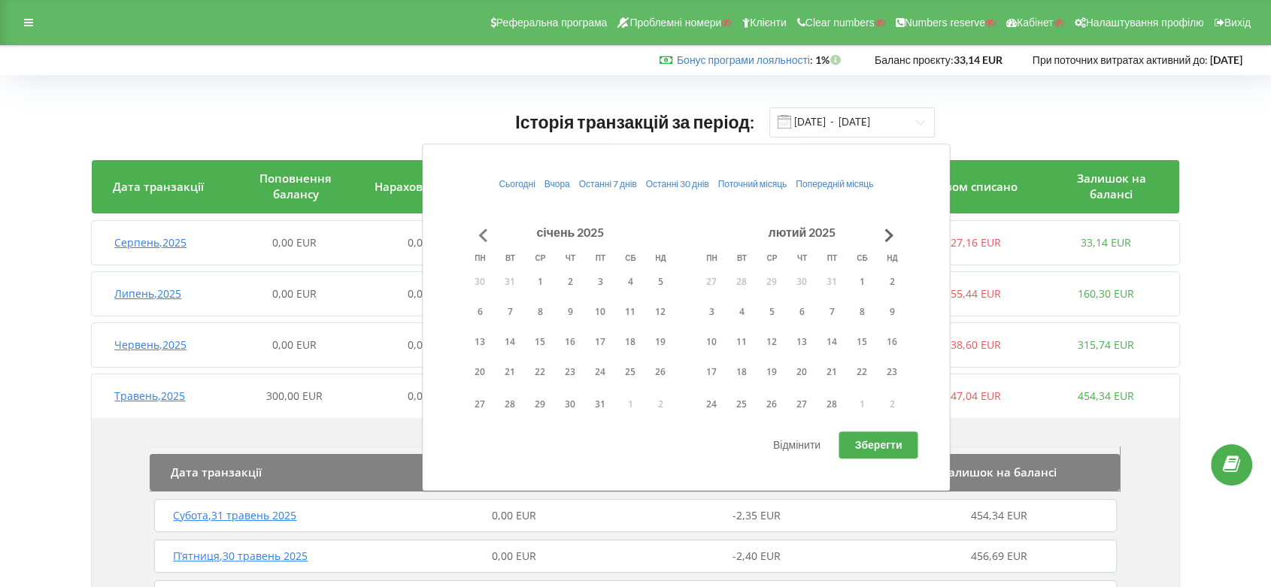
click at [484, 232] on button "Go to previous month" at bounding box center [483, 235] width 30 height 30
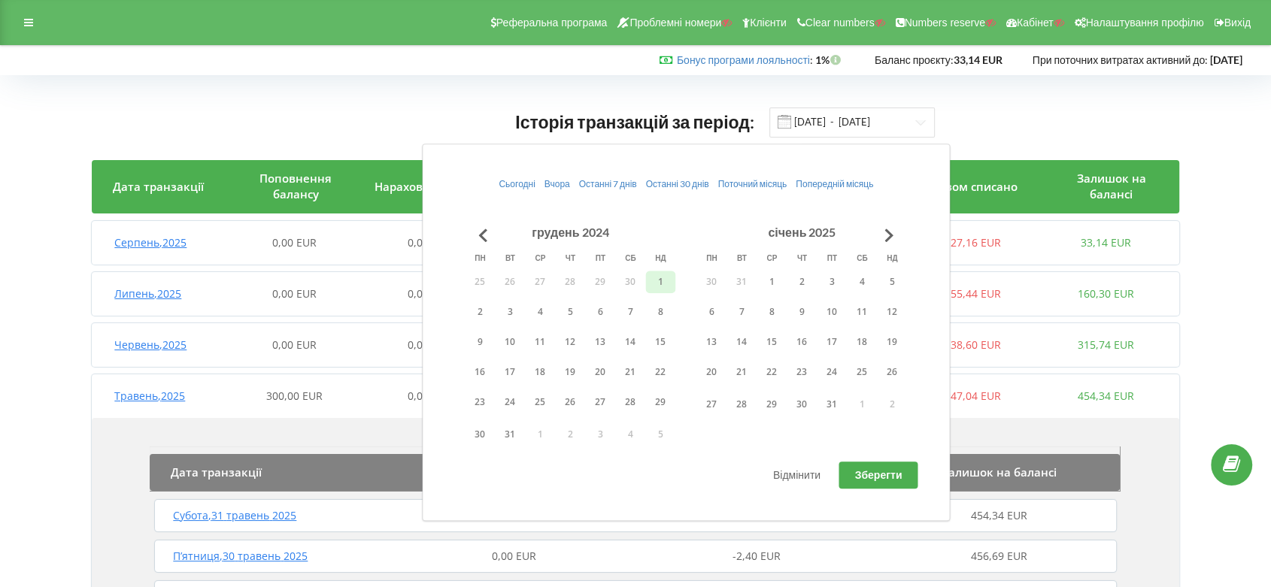
click at [656, 284] on button "1" at bounding box center [660, 282] width 30 height 23
click at [833, 403] on button "31" at bounding box center [832, 404] width 30 height 23
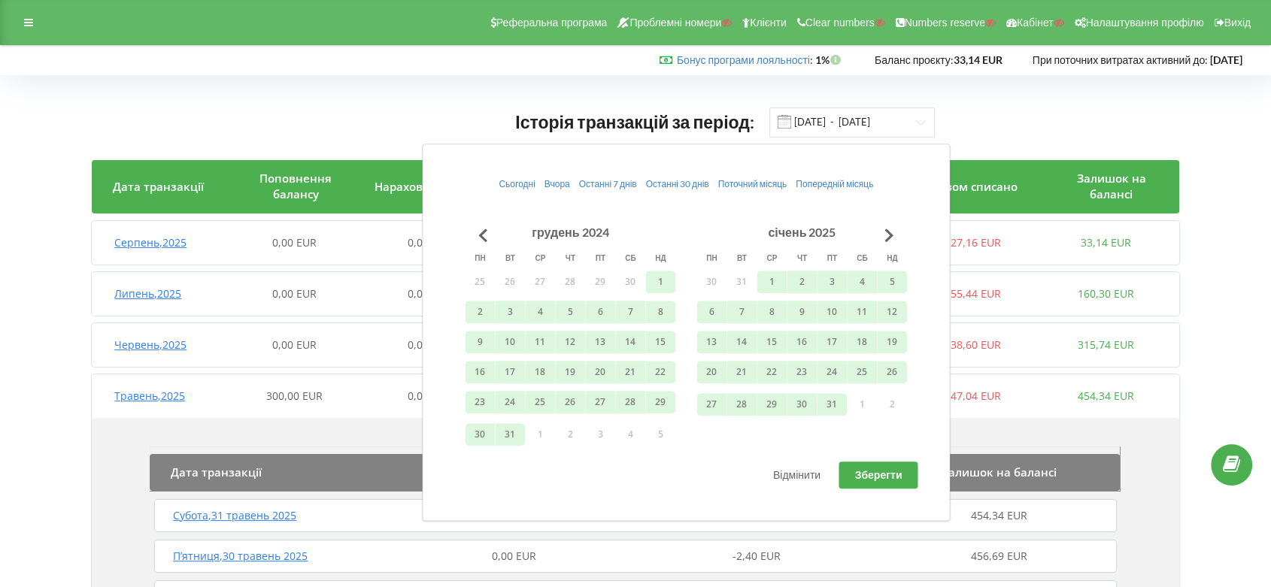
click at [885, 479] on span "Зберегти" at bounding box center [877, 475] width 47 height 13
type input "01.12.2024 - 31.01.2025"
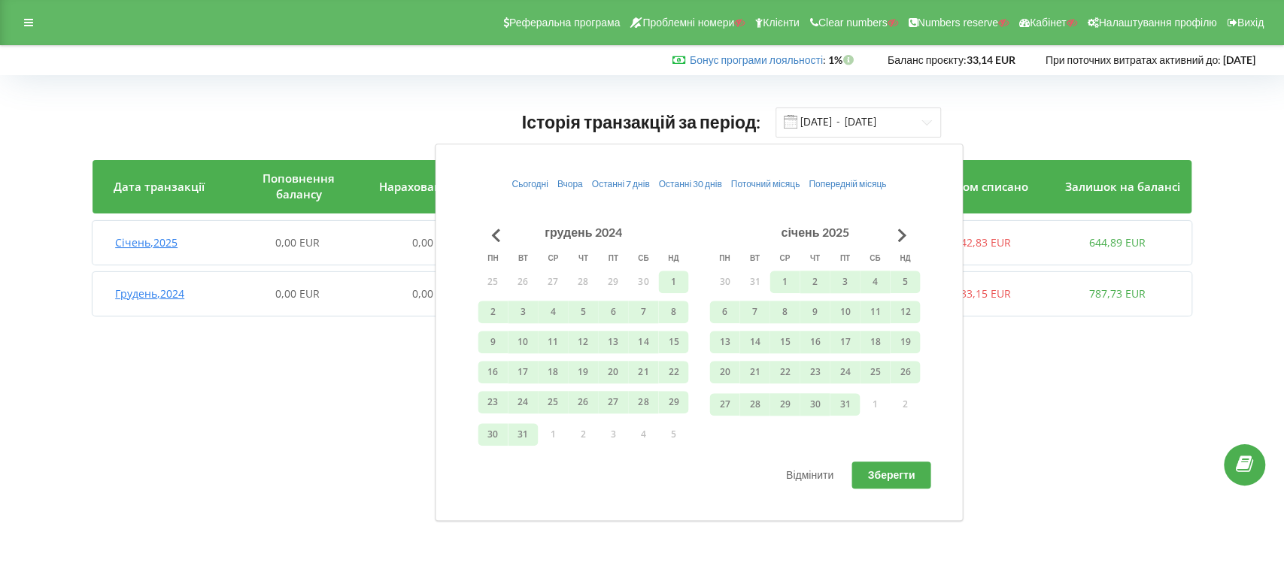
click at [1085, 127] on div "Історія транзакцій за період: 01.12.2024 - 31.01.2025" at bounding box center [642, 122] width 1099 height 31
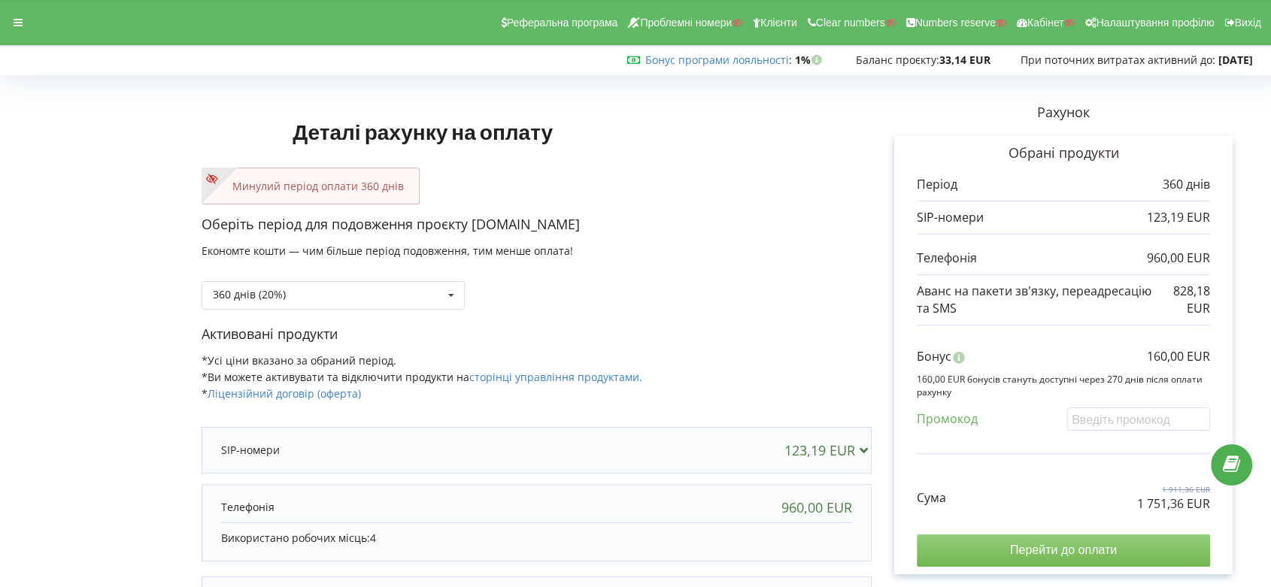
click at [1055, 552] on input "Перейти до оплати" at bounding box center [1063, 551] width 293 height 32
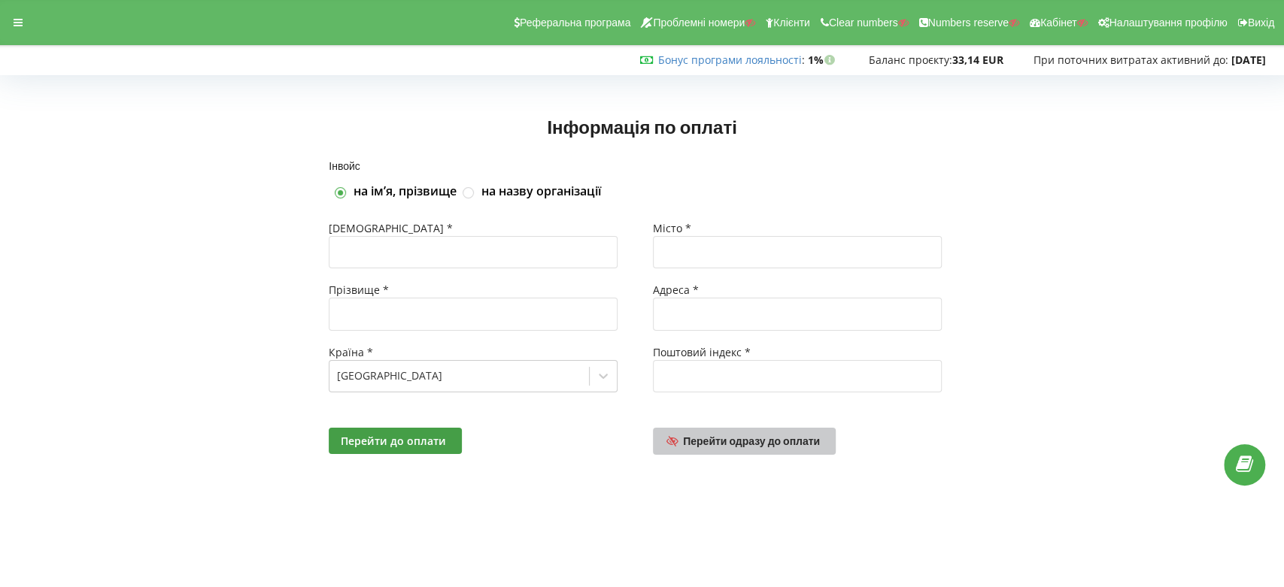
click at [794, 444] on span "Перейти одразу до оплати" at bounding box center [751, 441] width 137 height 13
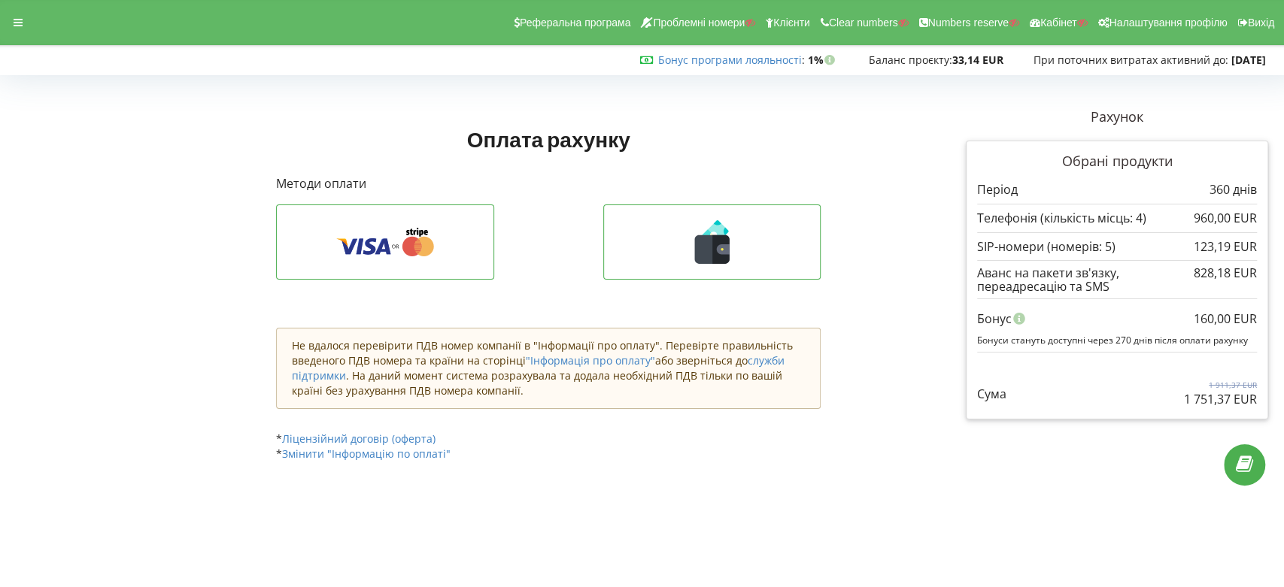
drag, startPoint x: 1183, startPoint y: 402, endPoint x: 1258, endPoint y: 406, distance: 74.6
click at [1258, 406] on div "Обрані продукти Період 360 днів 960,00 EUR 123,19 EUR" at bounding box center [1117, 280] width 302 height 279
copy p "1 751,37 EUR"
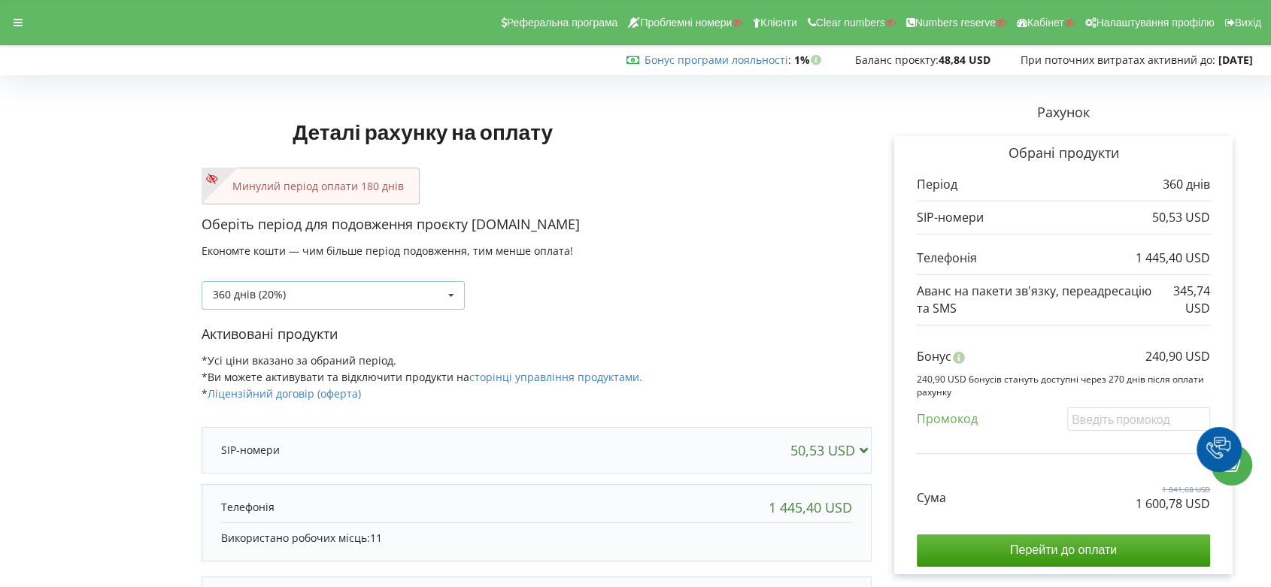
click at [449, 299] on icon at bounding box center [451, 296] width 23 height 28
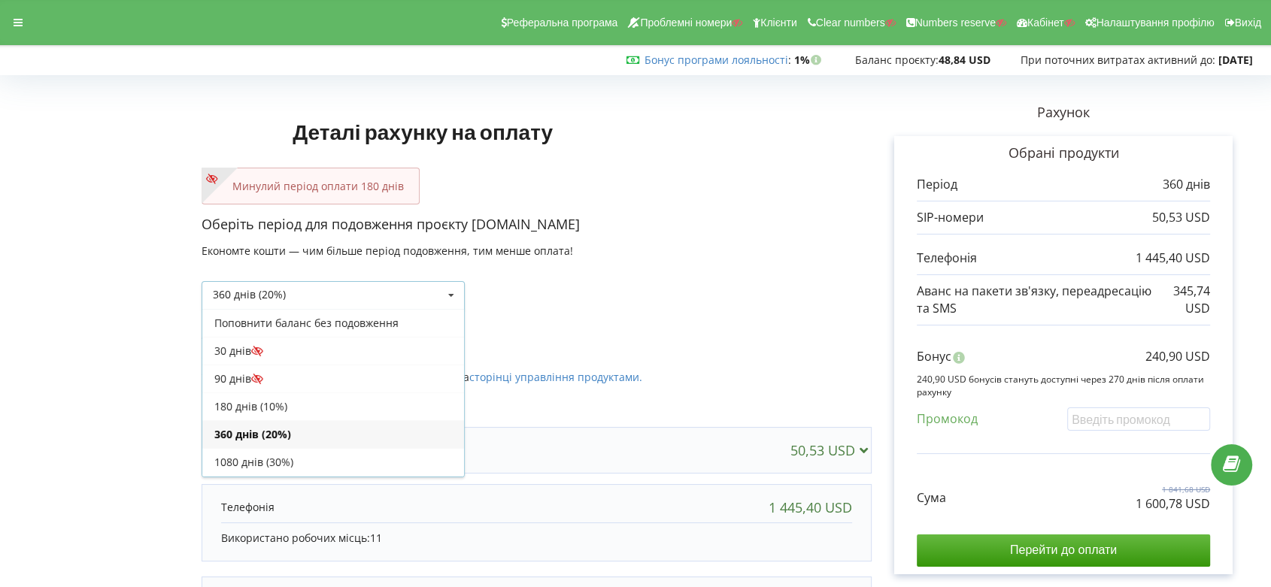
scroll to position [26, 0]
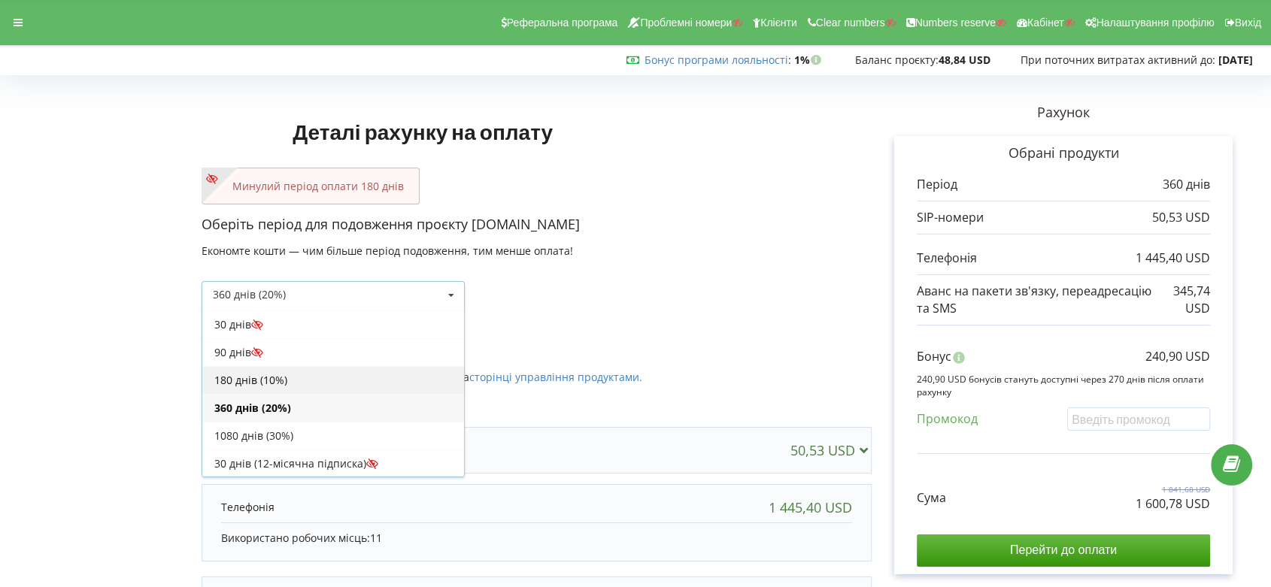
click at [387, 377] on div "180 днів (10%)" at bounding box center [333, 380] width 262 height 28
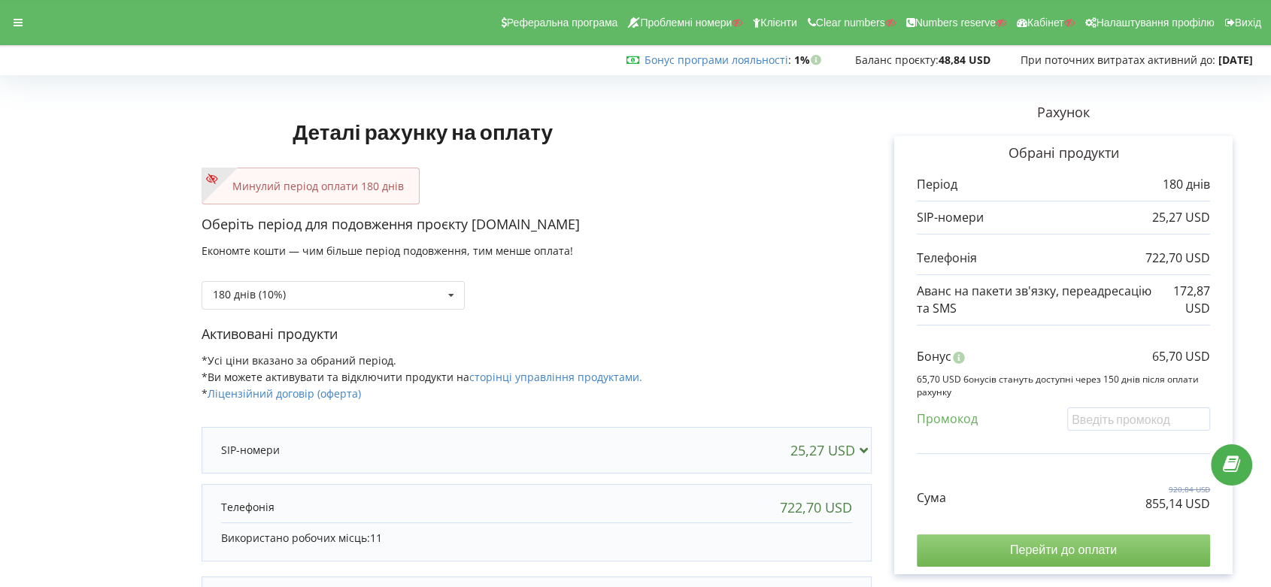
click at [1097, 546] on input "Перейти до оплати" at bounding box center [1063, 551] width 293 height 32
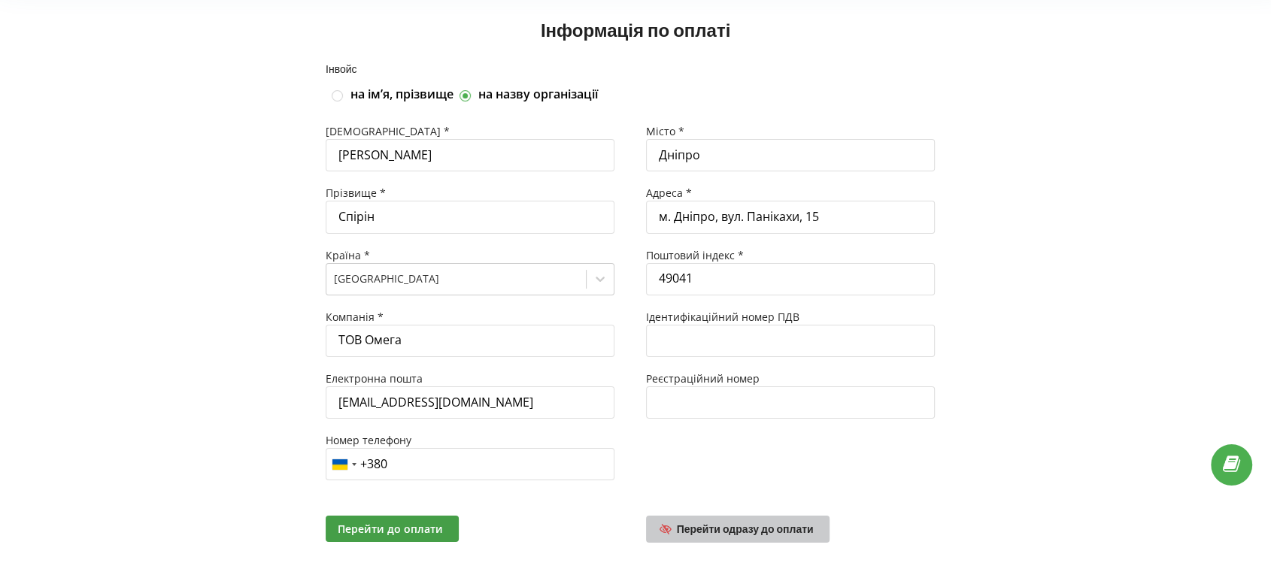
scroll to position [105, 0]
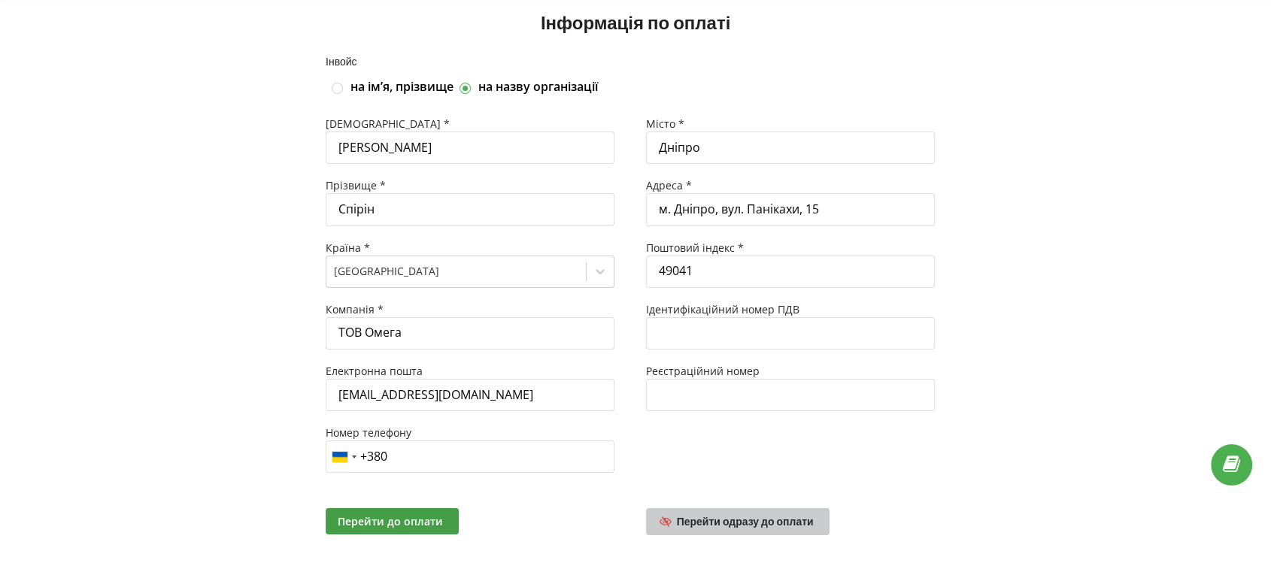
click at [749, 521] on span "Перейти одразу до оплати" at bounding box center [745, 521] width 137 height 13
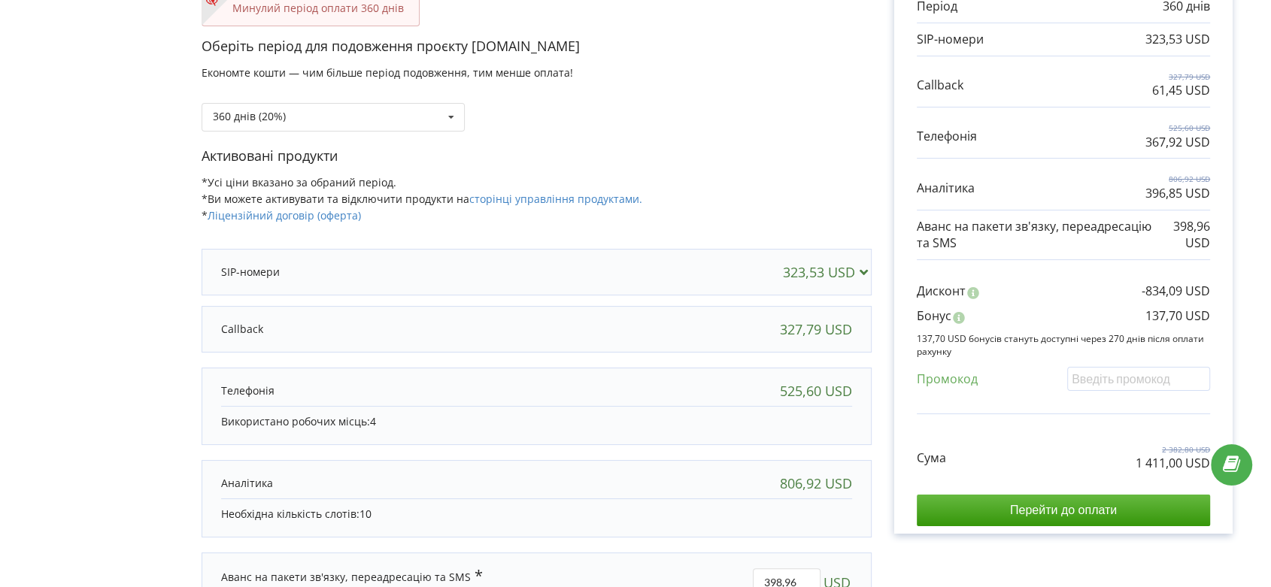
scroll to position [250, 0]
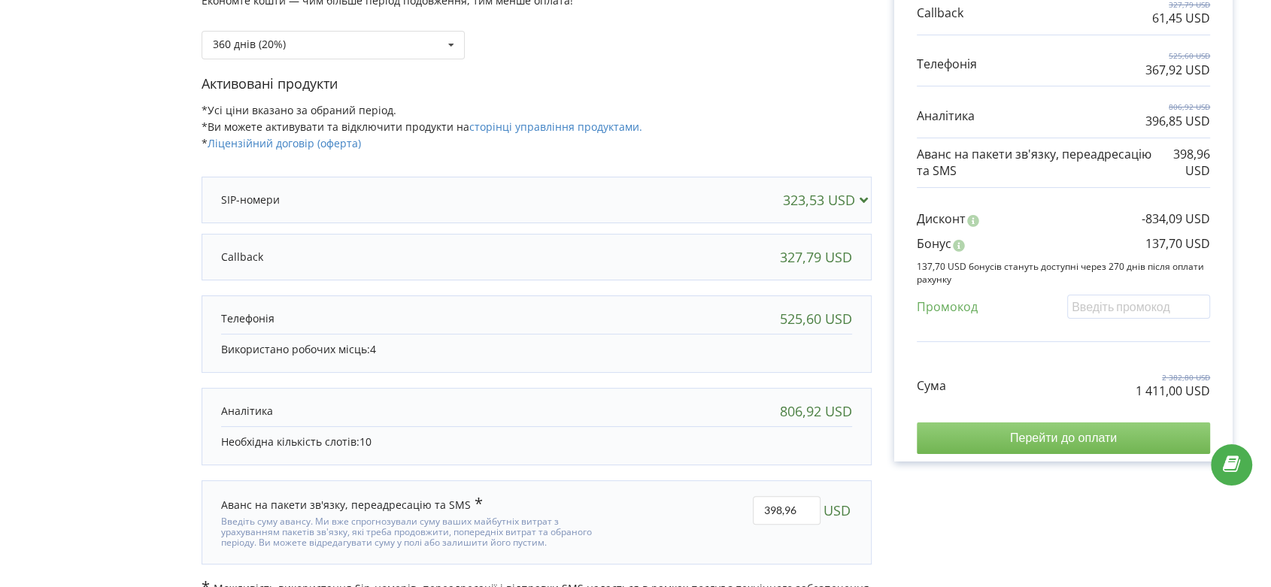
click at [1060, 440] on input "Перейти до оплати" at bounding box center [1063, 439] width 293 height 32
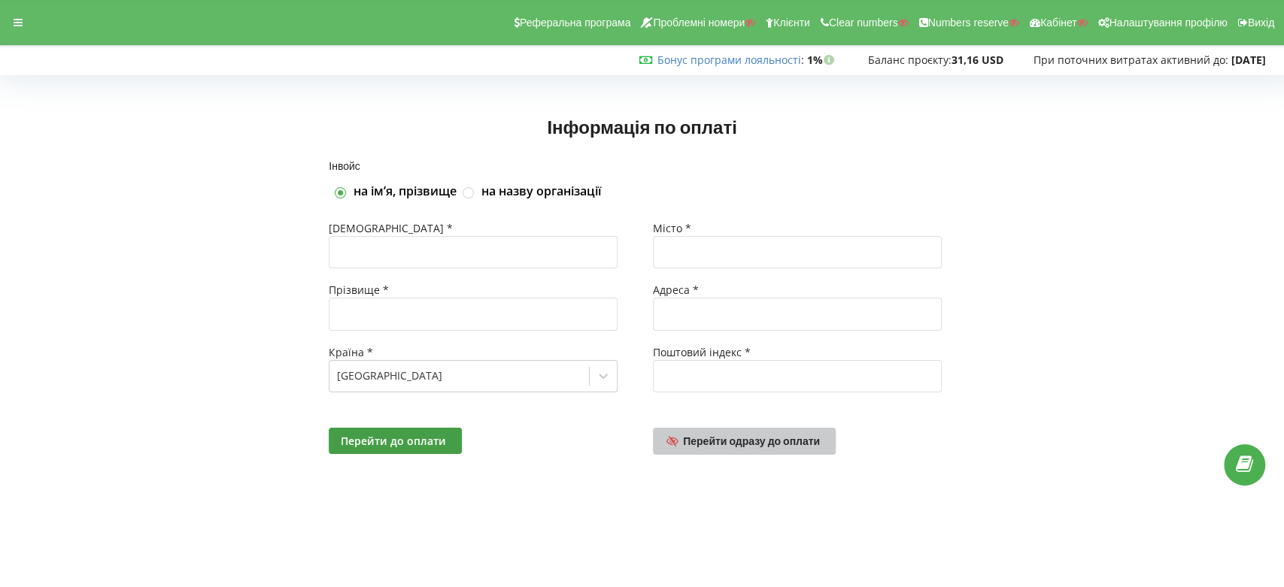
click at [774, 443] on span "Перейти одразу до оплати" at bounding box center [751, 441] width 137 height 13
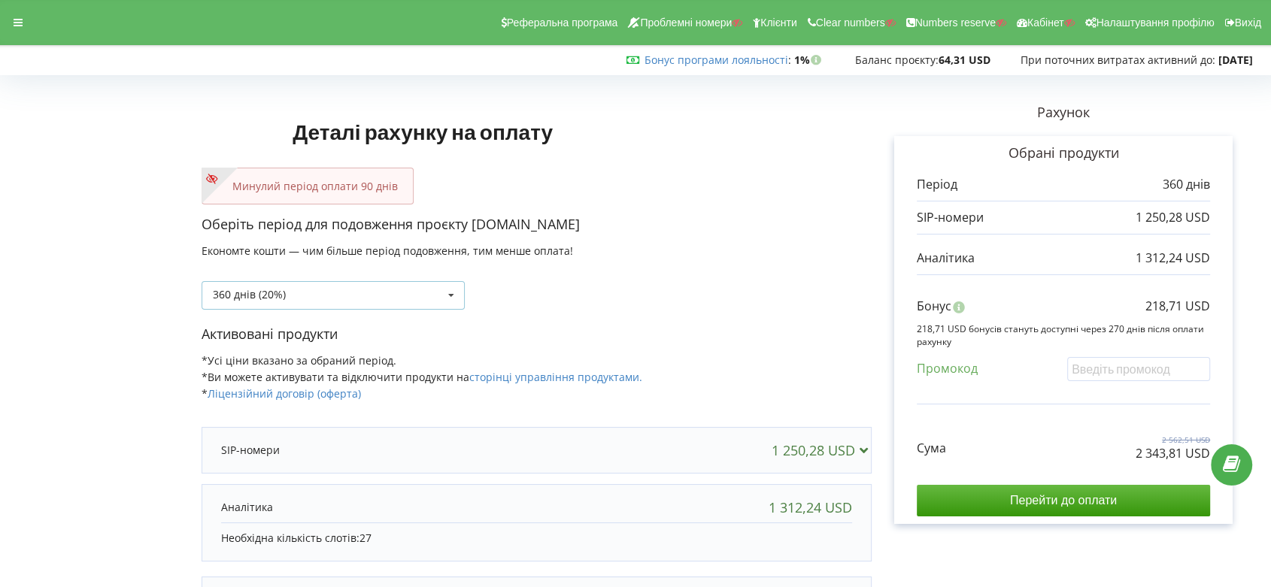
click at [452, 297] on icon at bounding box center [451, 296] width 23 height 28
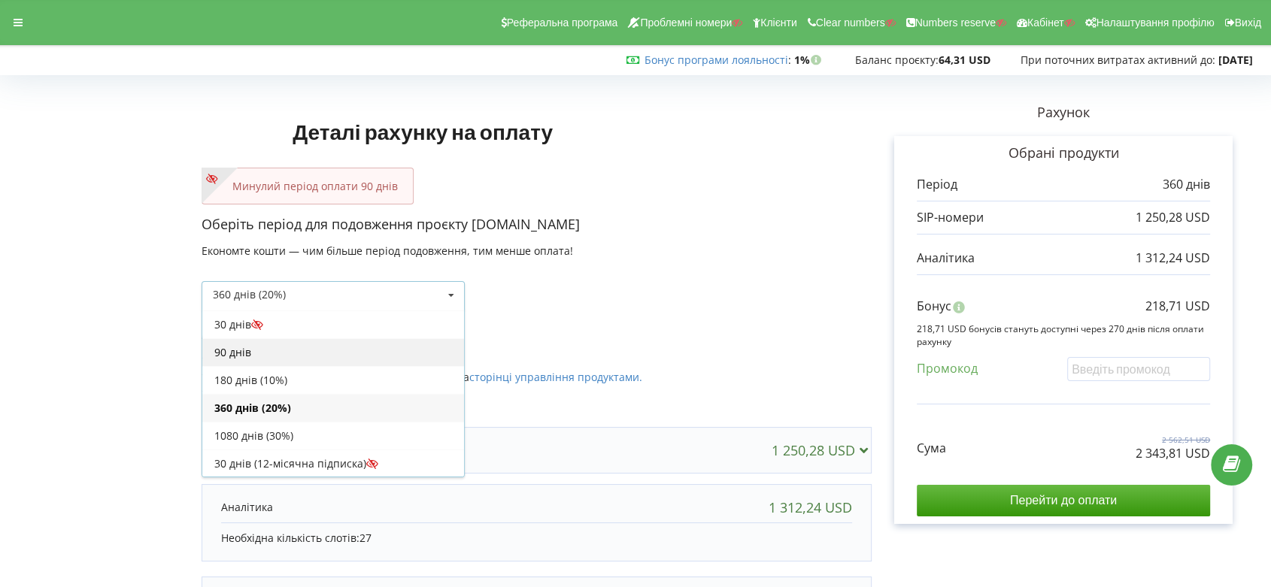
click at [382, 345] on div "90 днів" at bounding box center [333, 352] width 262 height 28
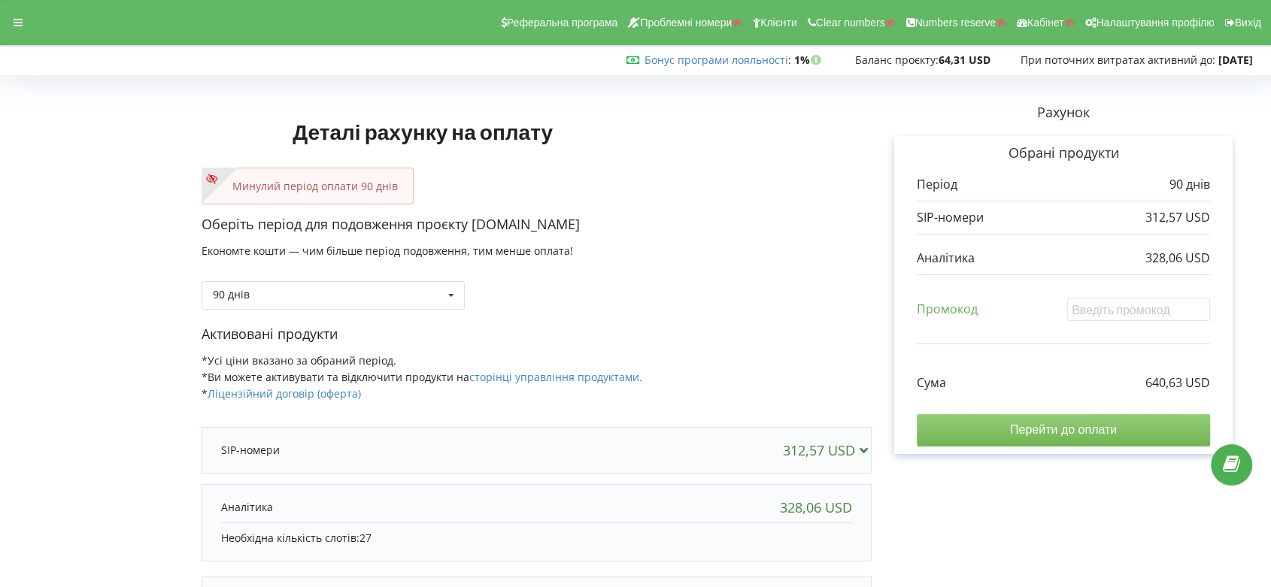
click at [1081, 431] on input "Перейти до оплати" at bounding box center [1063, 430] width 293 height 32
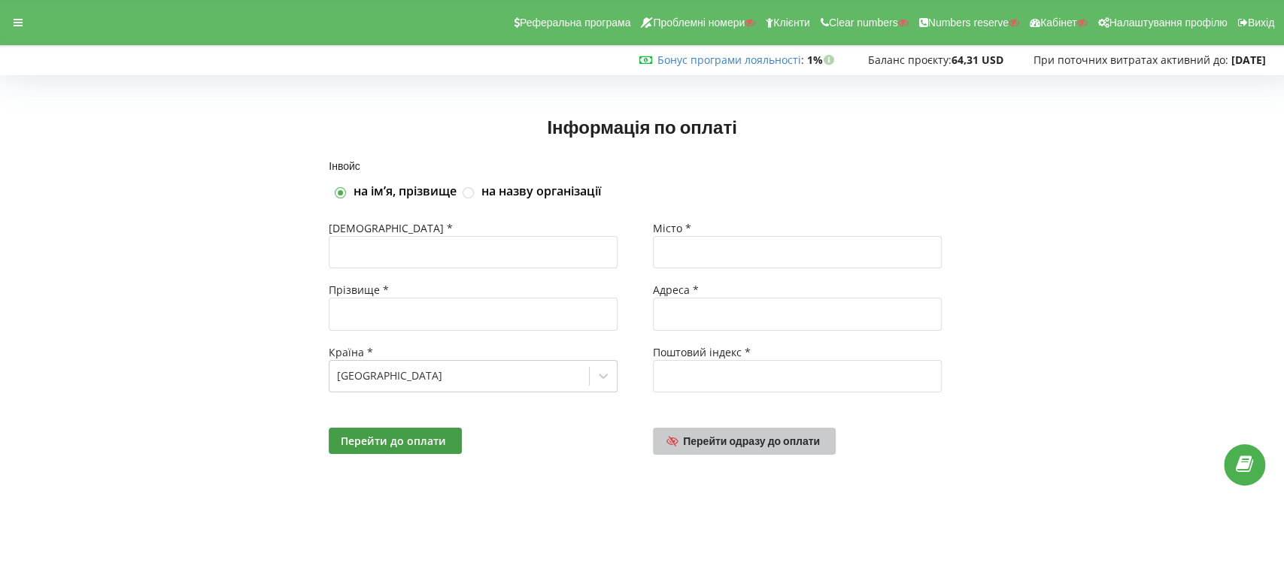
click at [759, 442] on span "Перейти одразу до оплати" at bounding box center [751, 441] width 137 height 13
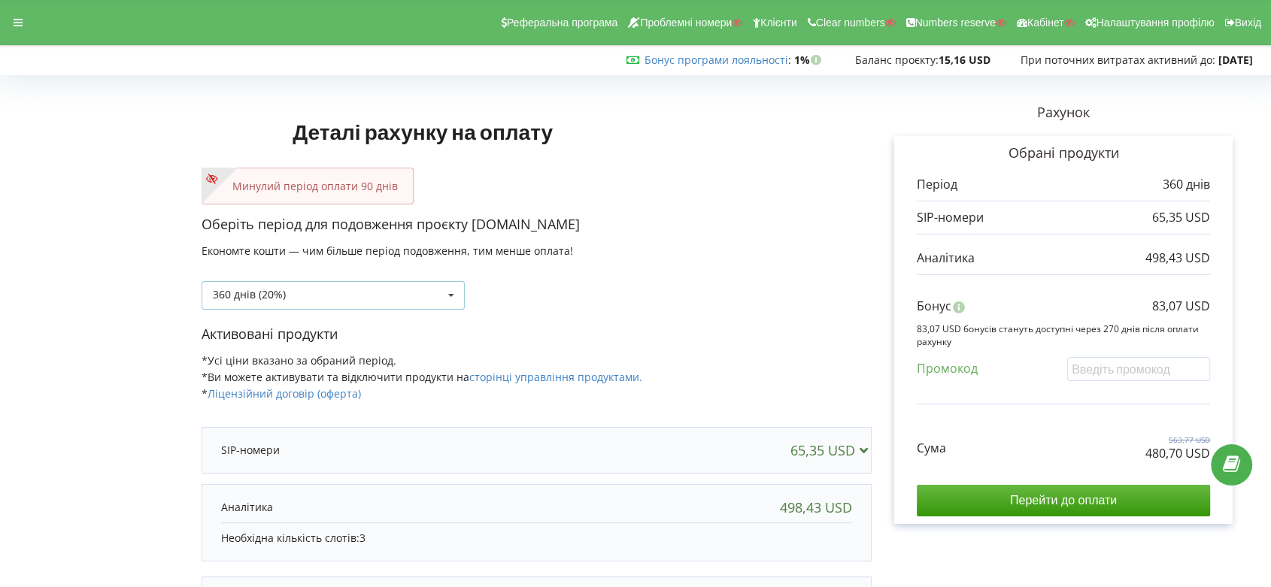
click at [448, 295] on icon at bounding box center [451, 296] width 23 height 28
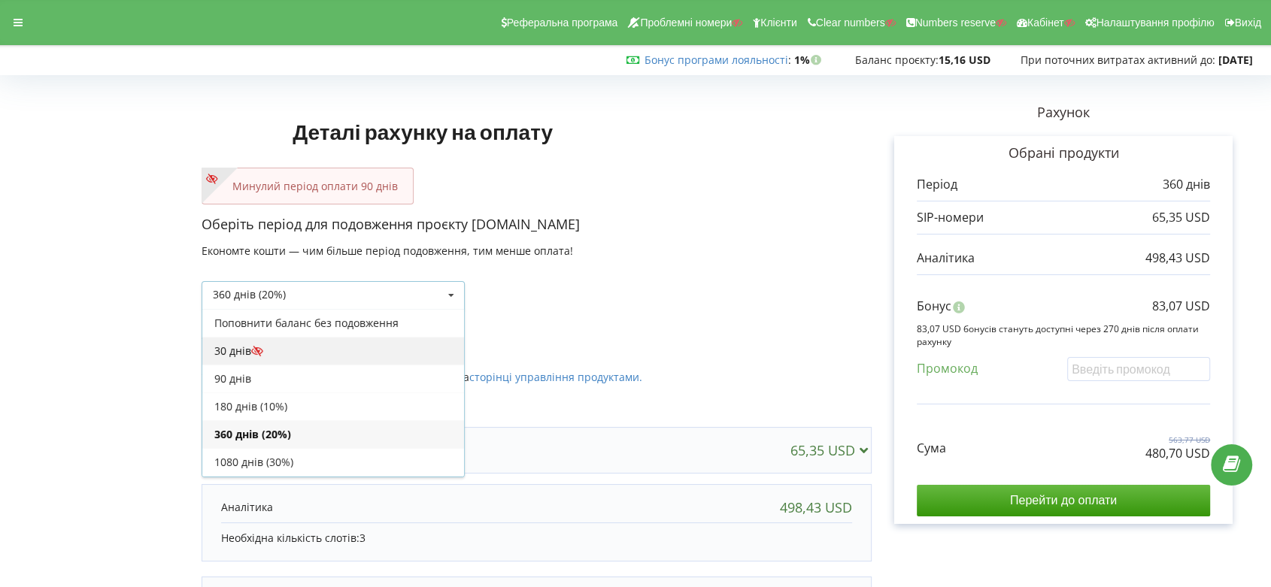
scroll to position [26, 0]
click at [383, 347] on div "90 днів" at bounding box center [333, 352] width 262 height 28
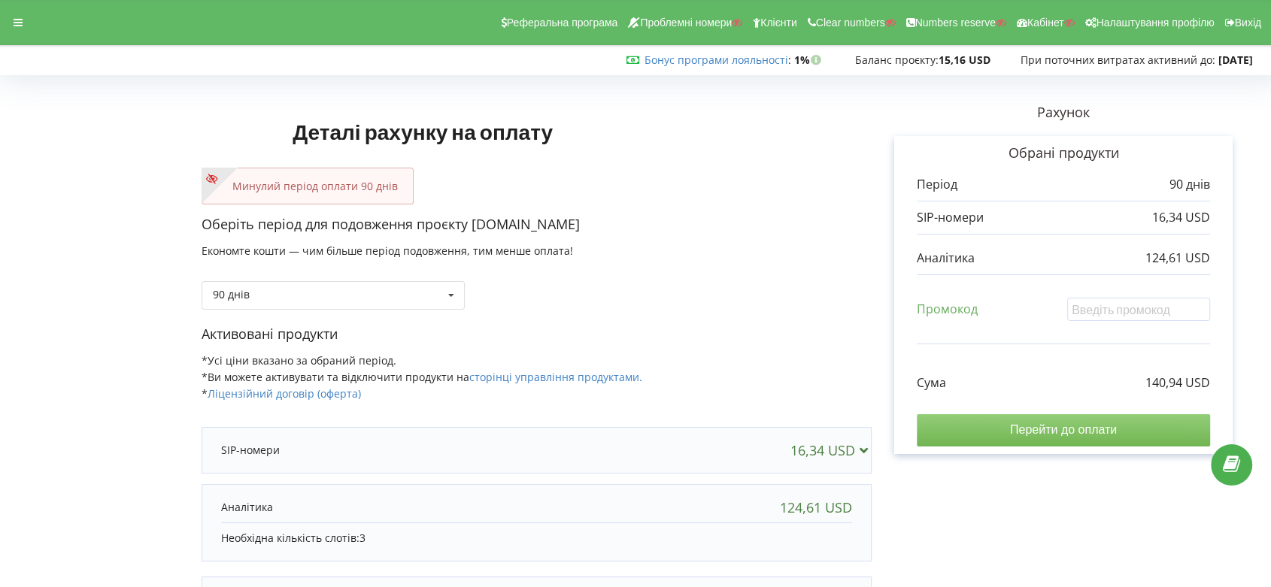
click at [1061, 431] on input "Перейти до оплати" at bounding box center [1063, 430] width 293 height 32
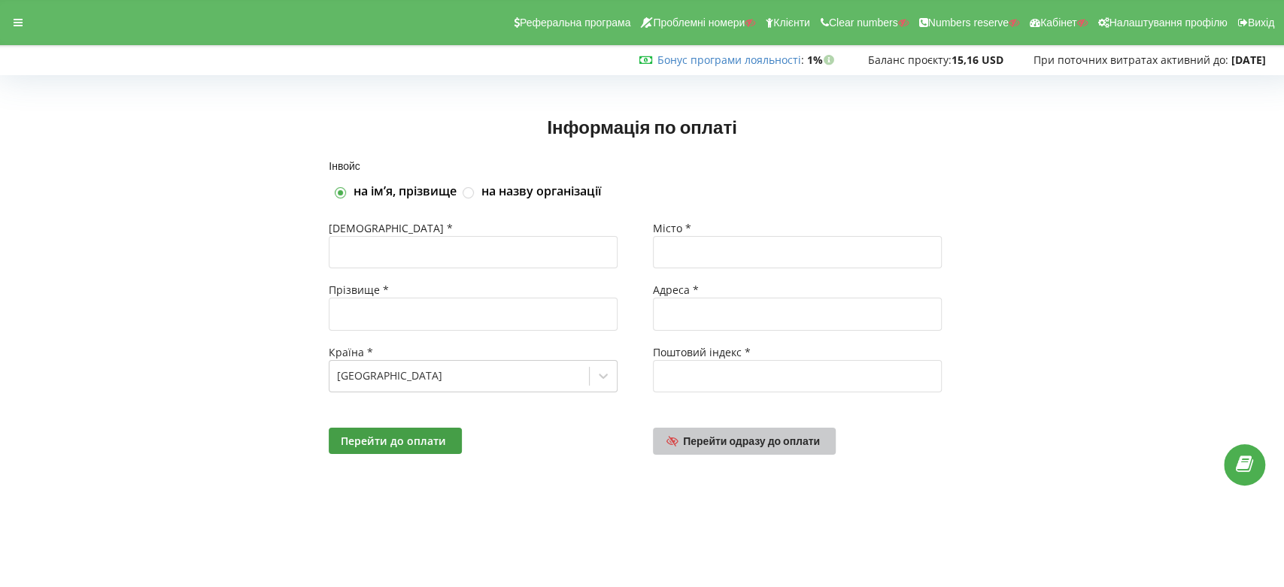
click at [759, 436] on span "Перейти одразу до оплати" at bounding box center [751, 441] width 137 height 13
